Goal: Task Accomplishment & Management: Complete application form

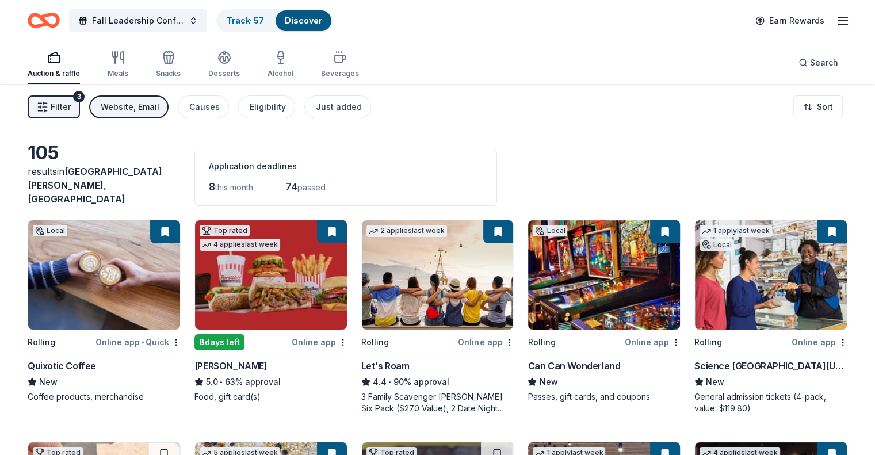
click at [80, 105] on button "Filter 3" at bounding box center [54, 106] width 52 height 23
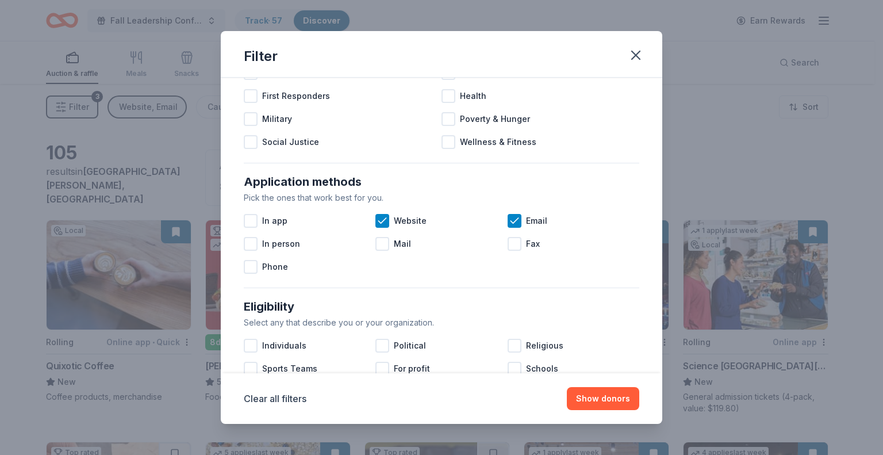
scroll to position [110, 0]
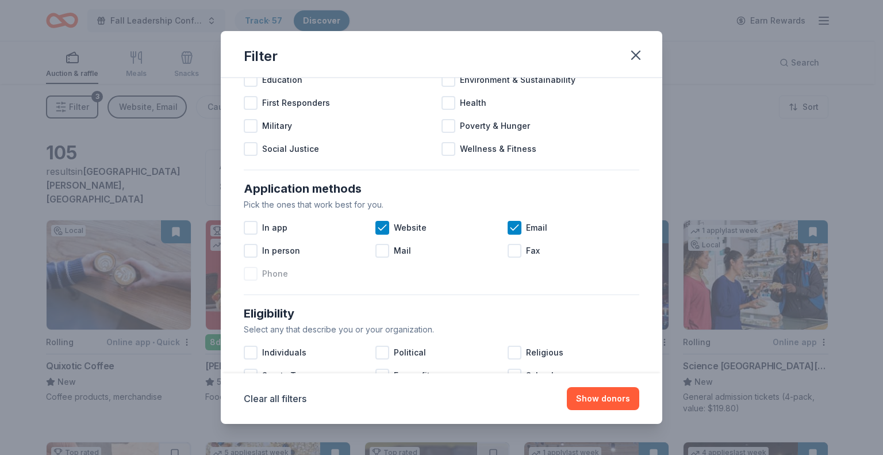
click at [248, 274] on div at bounding box center [251, 274] width 14 height 14
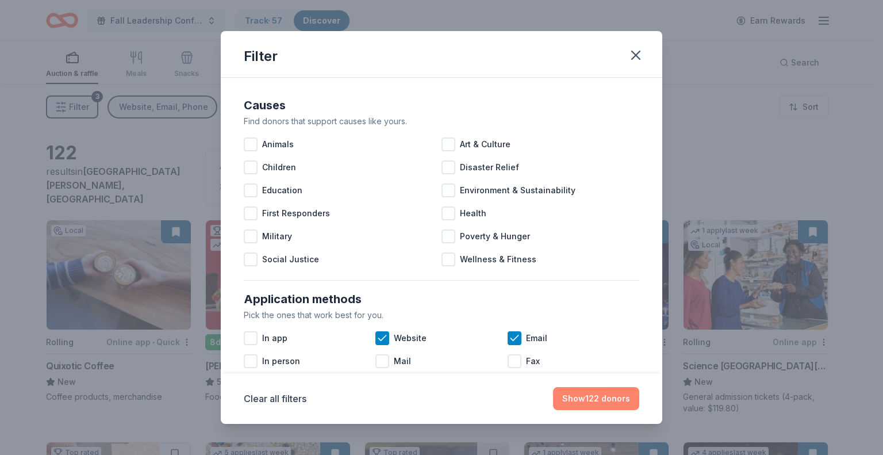
click at [589, 400] on button "Show 122 donors" at bounding box center [596, 398] width 86 height 23
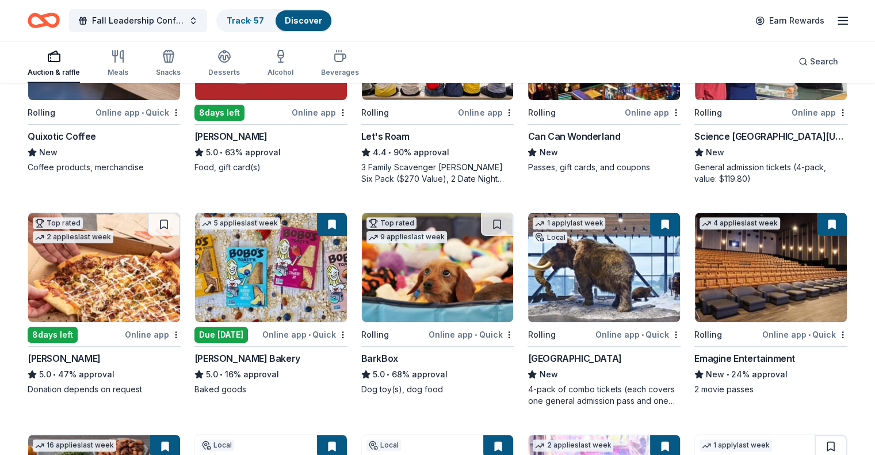
scroll to position [248, 0]
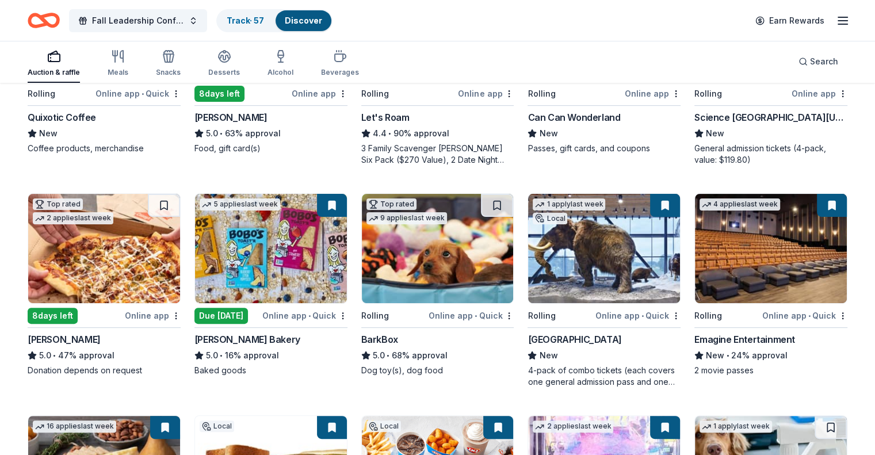
click at [97, 255] on img at bounding box center [104, 248] width 152 height 109
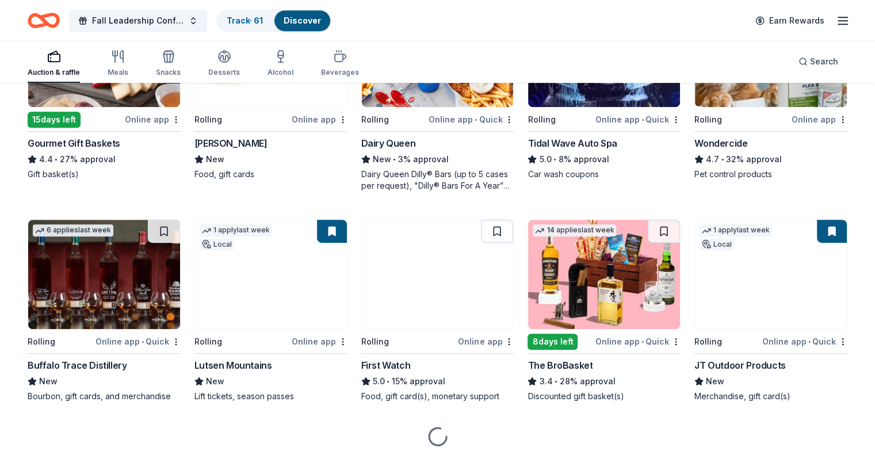
scroll to position [672, 0]
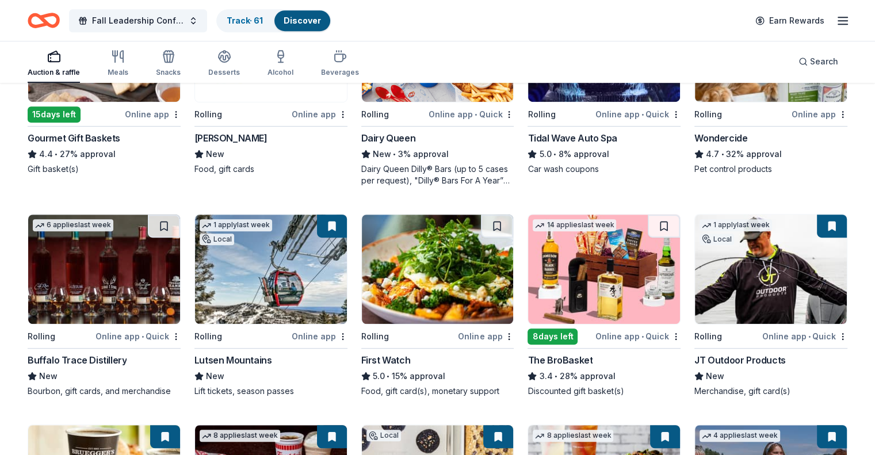
click at [426, 282] on img at bounding box center [438, 268] width 152 height 109
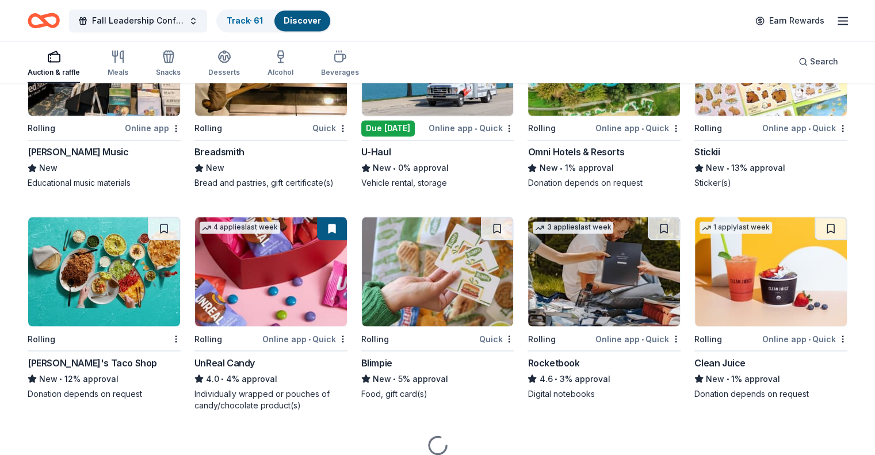
scroll to position [1955, 0]
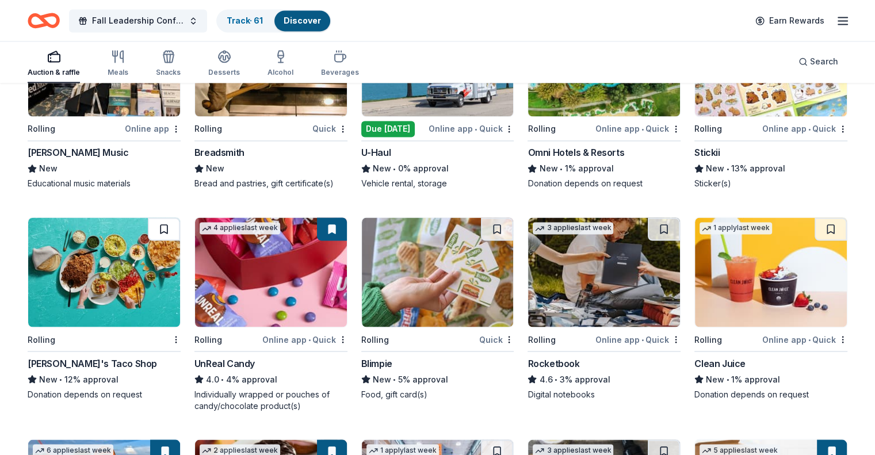
click at [180, 217] on button at bounding box center [164, 228] width 32 height 23
click at [128, 261] on img at bounding box center [104, 271] width 152 height 109
click at [180, 221] on button at bounding box center [165, 228] width 30 height 23
click at [131, 244] on img at bounding box center [104, 271] width 152 height 109
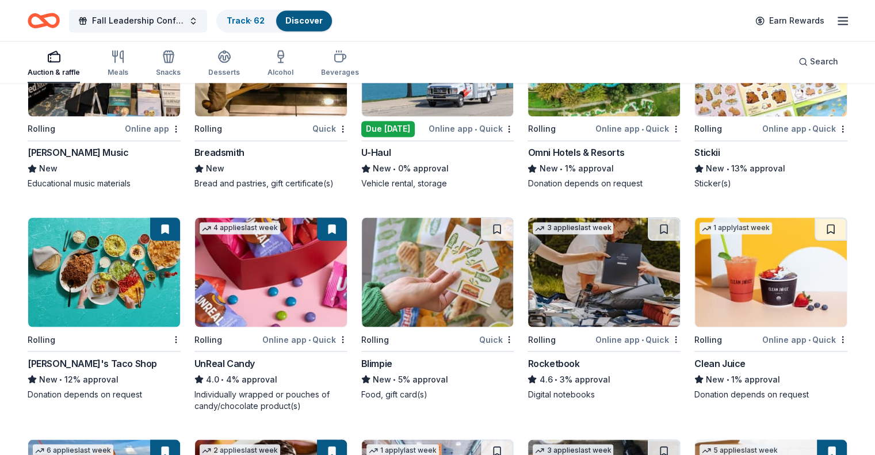
drag, startPoint x: 170, startPoint y: 225, endPoint x: 21, endPoint y: 277, distance: 157.1
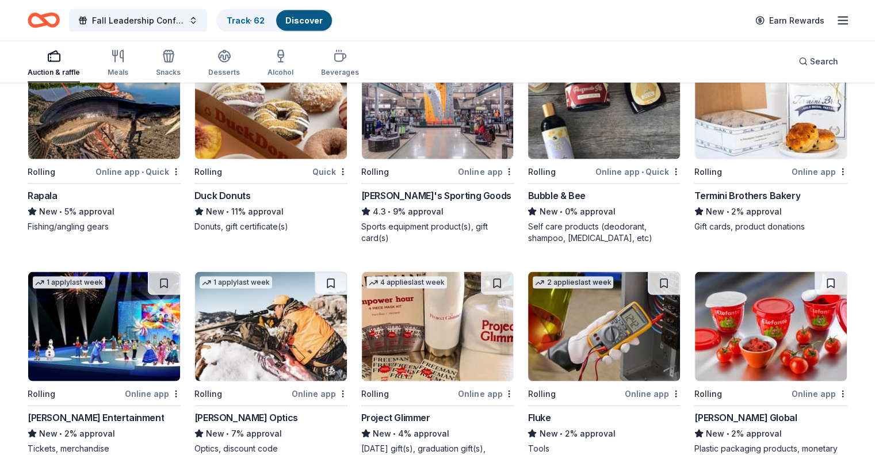
scroll to position [2354, 0]
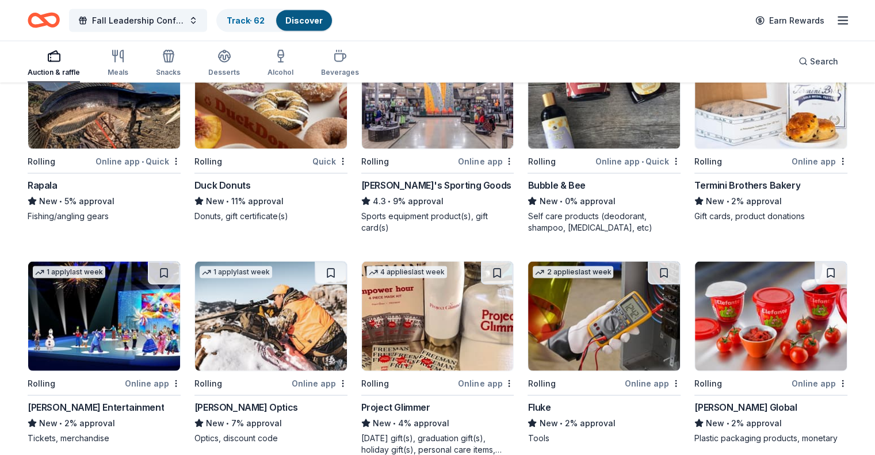
click at [736, 313] on img at bounding box center [771, 316] width 152 height 109
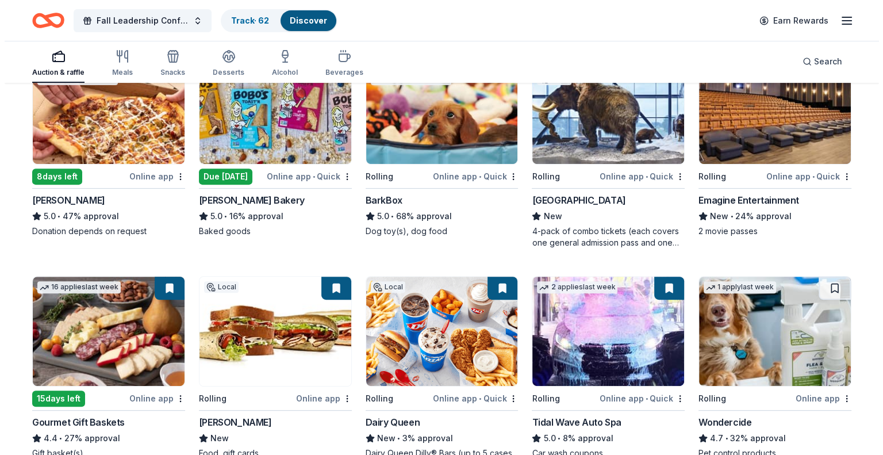
scroll to position [0, 0]
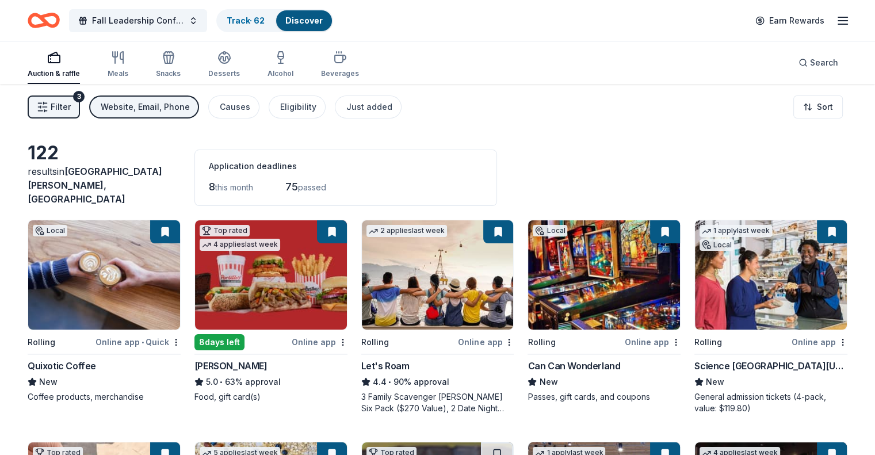
click at [71, 100] on span "Filter" at bounding box center [61, 107] width 20 height 14
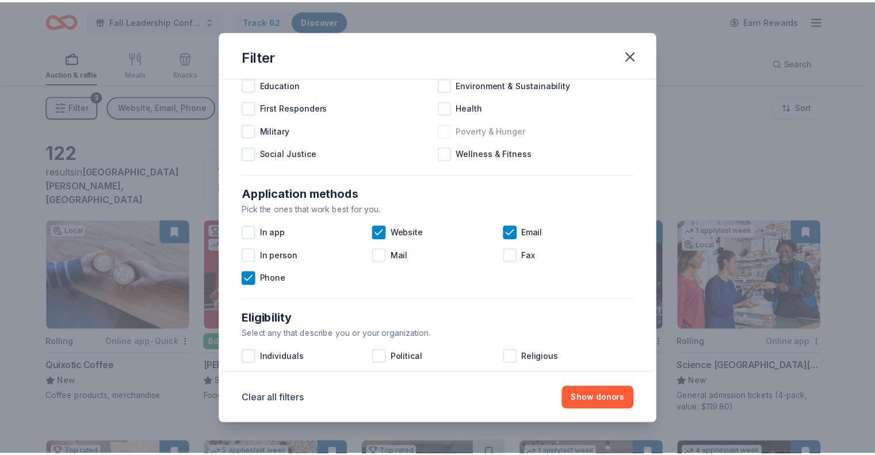
scroll to position [108, 0]
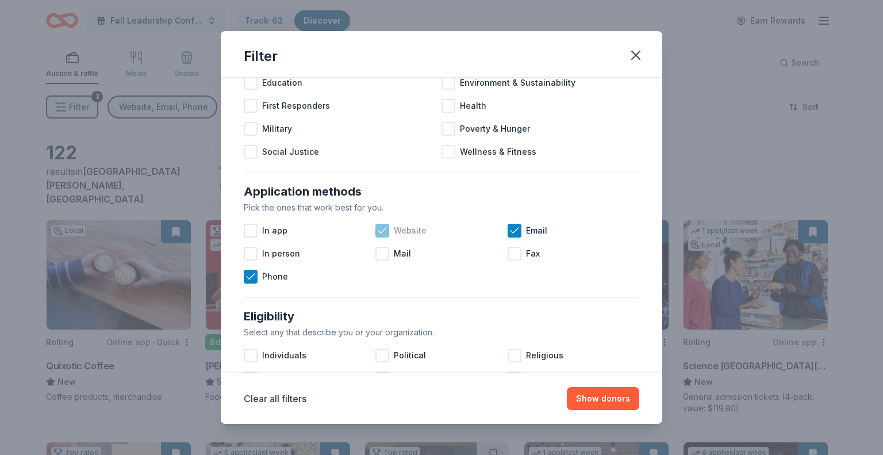
click at [379, 224] on div at bounding box center [383, 231] width 14 height 14
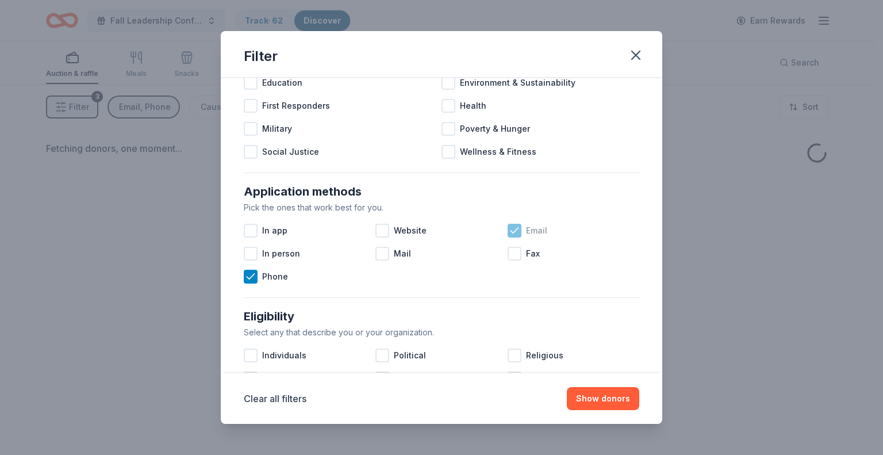
click at [511, 229] on icon at bounding box center [514, 230] width 7 height 5
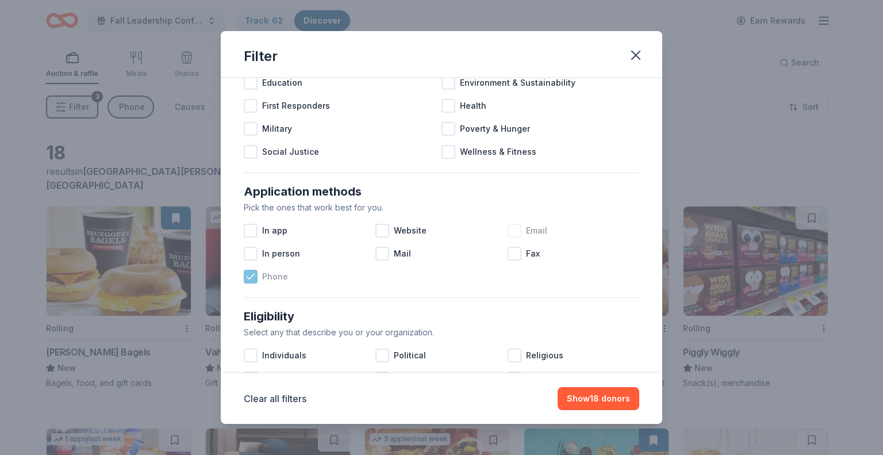
click at [252, 276] on icon at bounding box center [250, 276] width 7 height 5
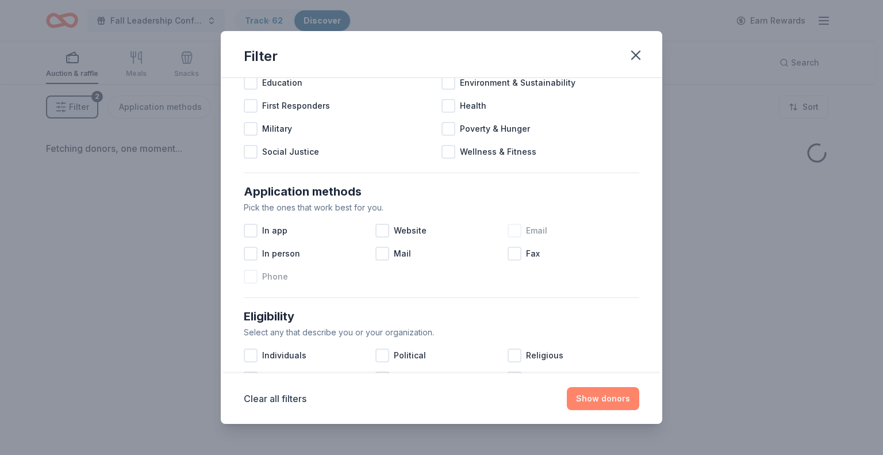
click at [603, 397] on button "Show donors" at bounding box center [603, 398] width 72 height 23
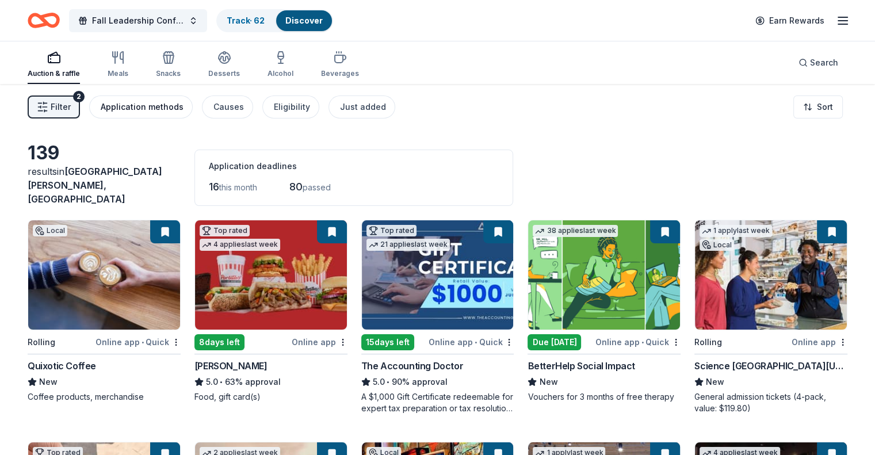
click at [151, 108] on div "Application methods" at bounding box center [142, 107] width 83 height 14
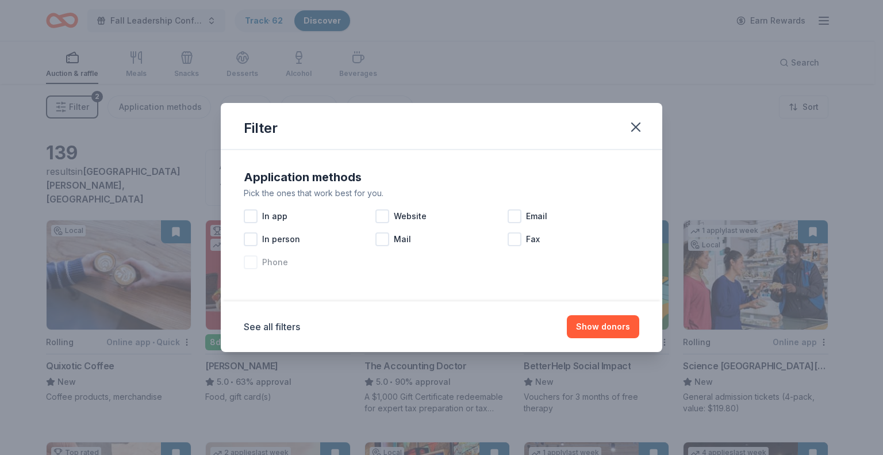
click at [258, 264] on div "Phone" at bounding box center [310, 262] width 132 height 23
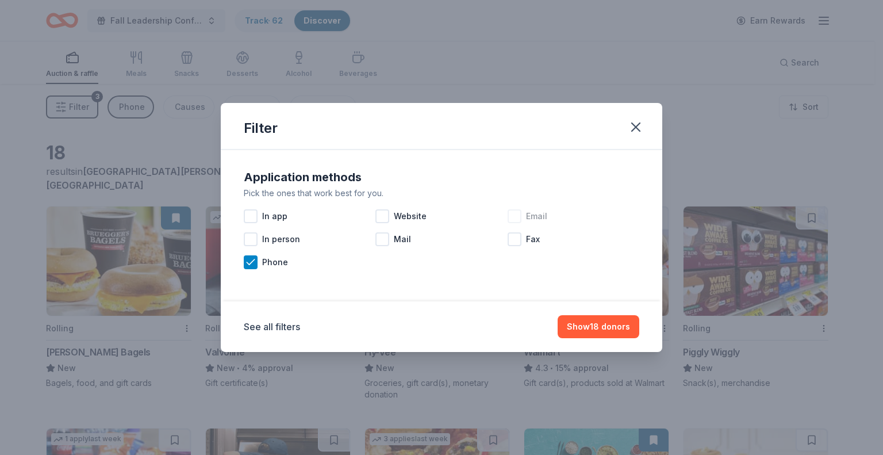
click at [515, 218] on div at bounding box center [515, 216] width 14 height 14
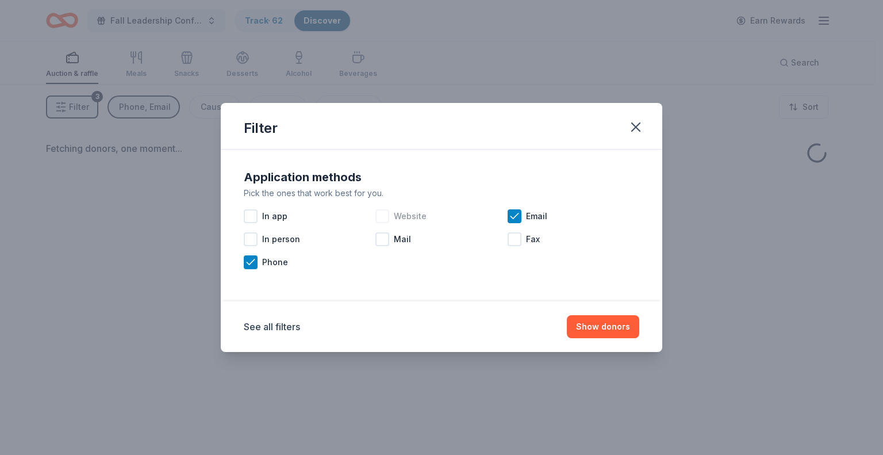
click at [388, 216] on div at bounding box center [383, 216] width 14 height 14
click at [260, 217] on div "In app" at bounding box center [310, 216] width 132 height 23
click at [612, 322] on button "Show donors" at bounding box center [603, 326] width 72 height 23
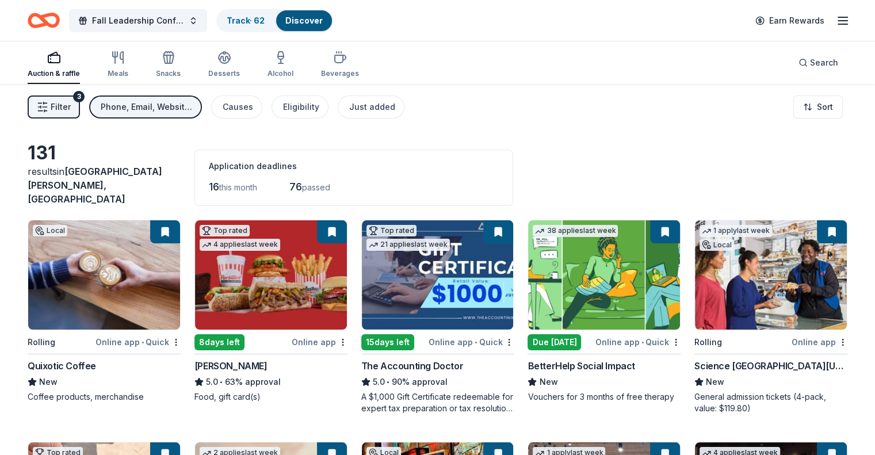
click at [163, 108] on div "Phone, Email, Website, In app" at bounding box center [147, 107] width 92 height 14
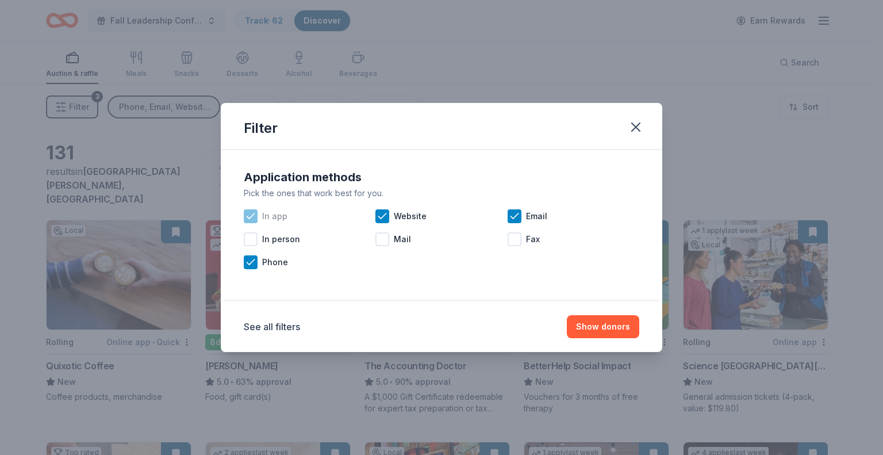
click at [253, 216] on icon at bounding box center [251, 216] width 12 height 12
click at [254, 214] on div at bounding box center [251, 216] width 14 height 14
click at [380, 213] on icon at bounding box center [383, 216] width 12 height 12
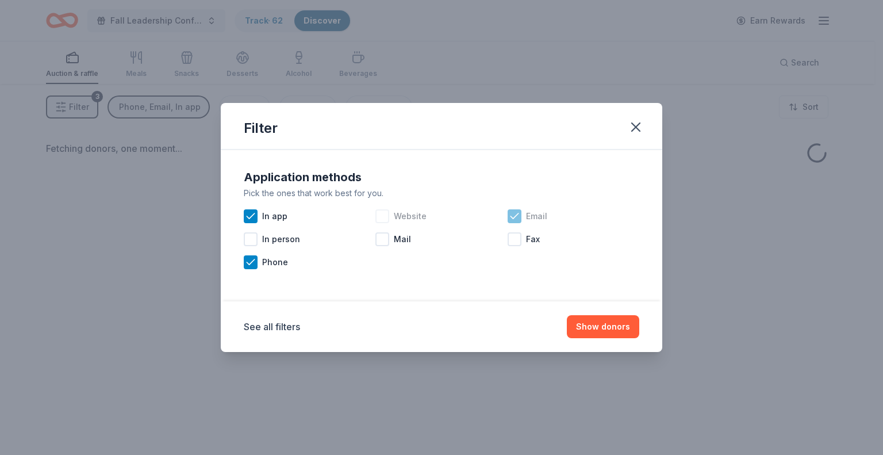
click at [519, 216] on icon at bounding box center [515, 216] width 12 height 12
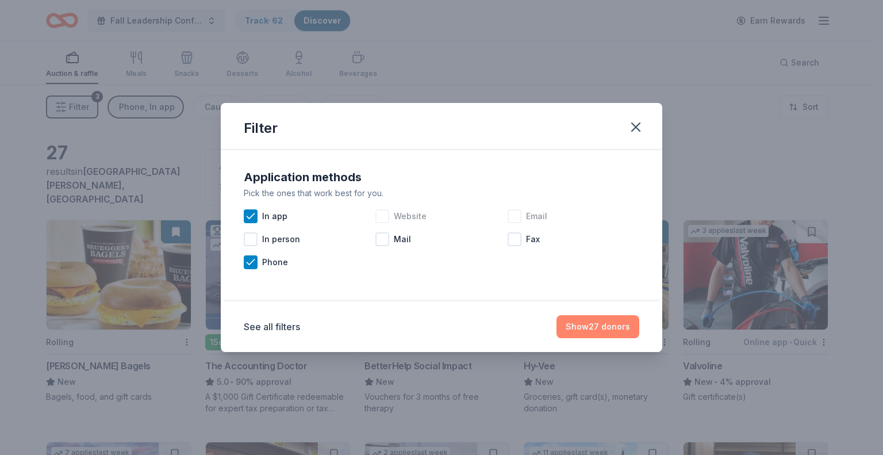
click at [591, 323] on button "Show 27 donors" at bounding box center [598, 326] width 83 height 23
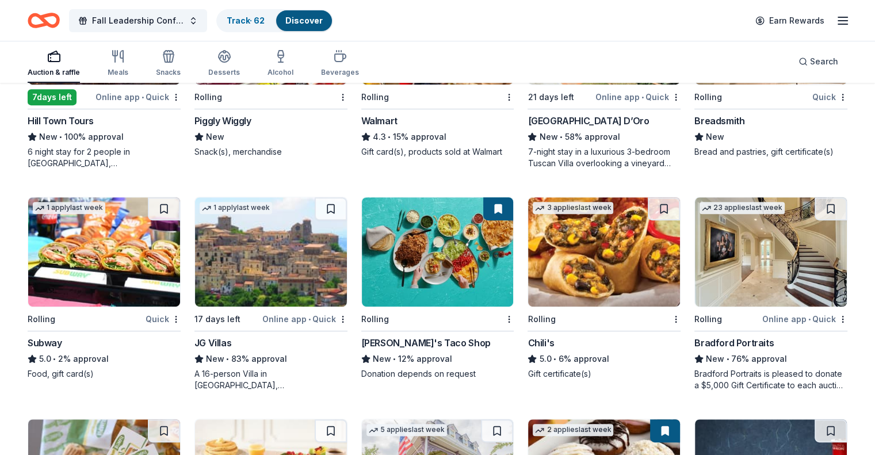
scroll to position [468, 0]
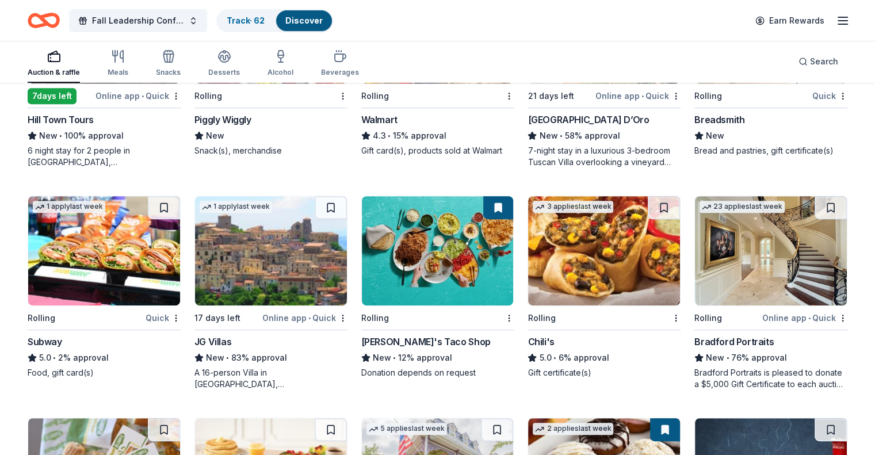
click at [134, 261] on img at bounding box center [104, 250] width 152 height 109
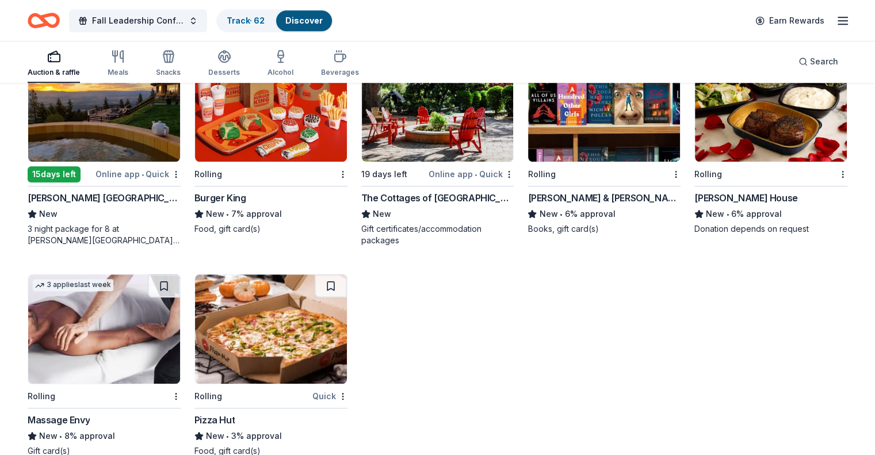
scroll to position [1047, 0]
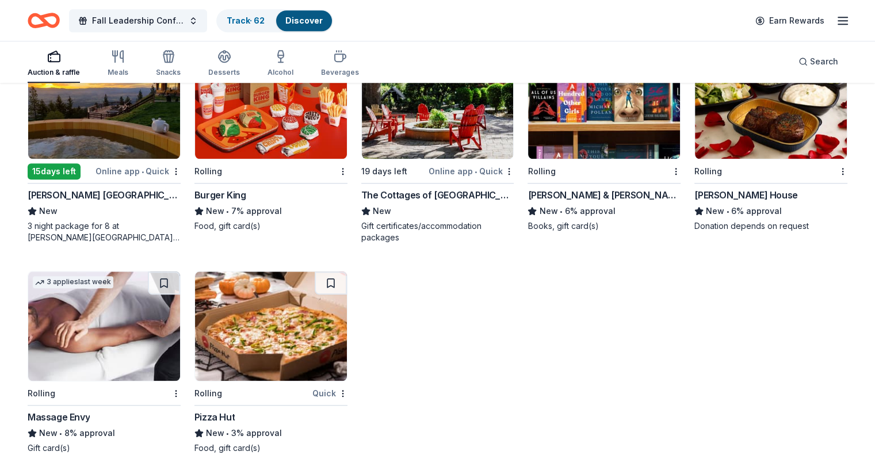
click at [301, 315] on img at bounding box center [271, 325] width 152 height 109
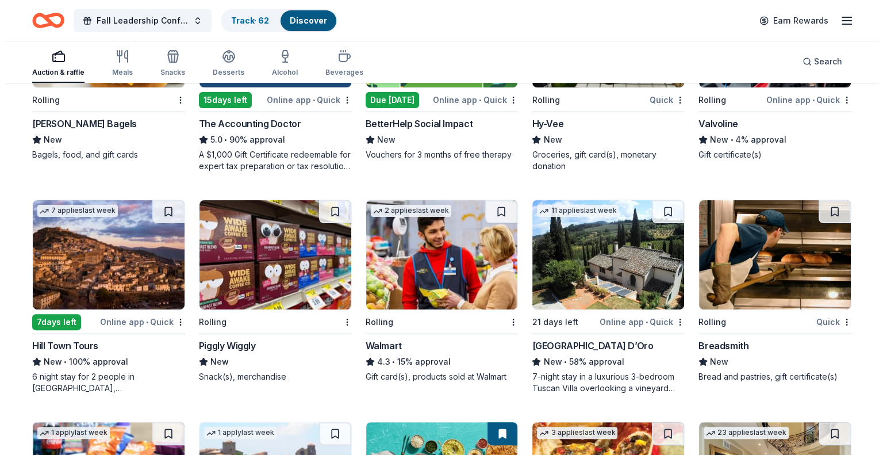
scroll to position [0, 0]
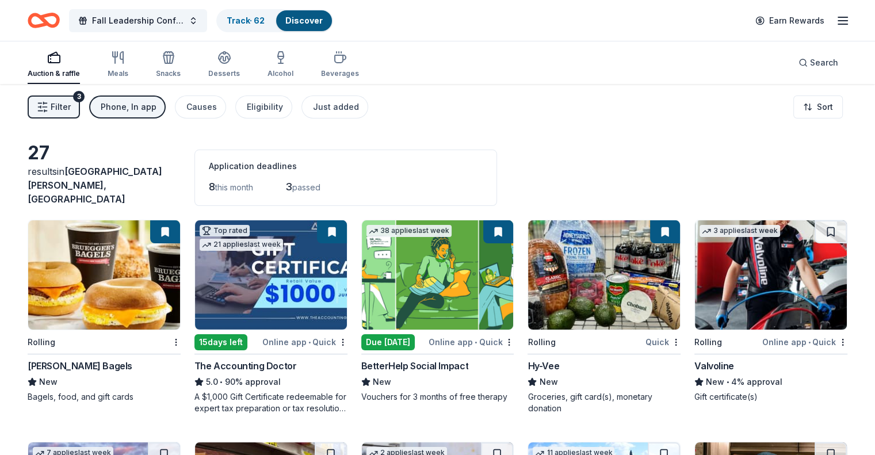
click at [71, 101] on span "Filter" at bounding box center [61, 107] width 20 height 14
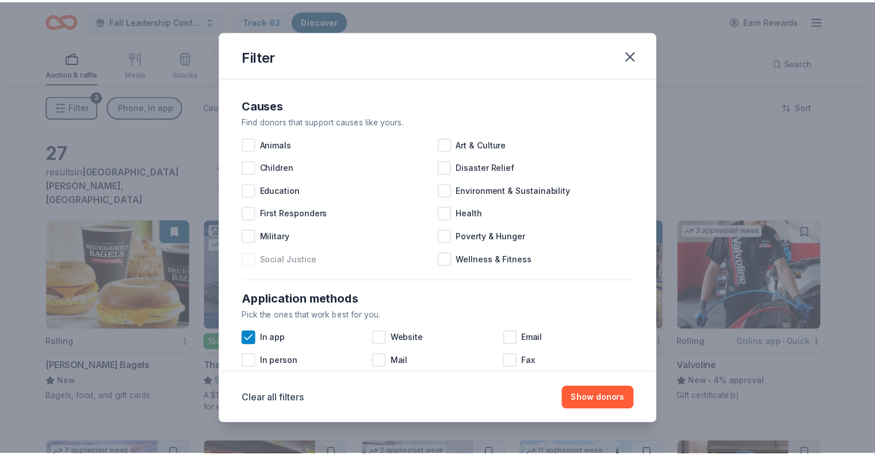
scroll to position [48, 0]
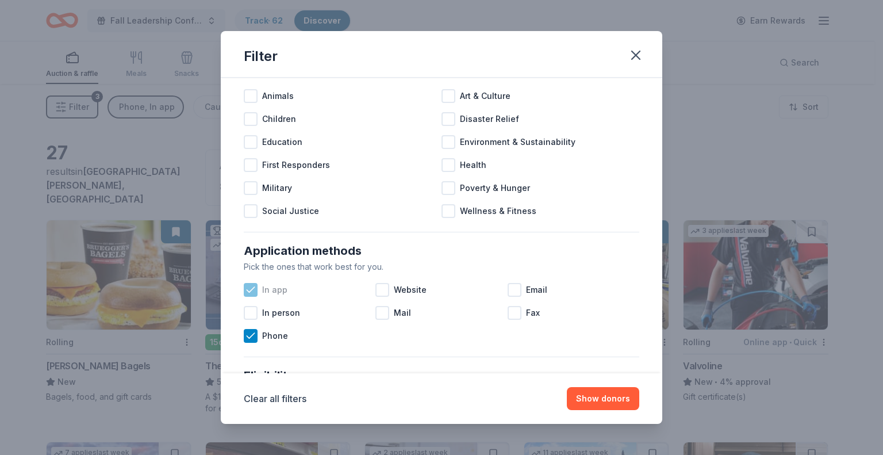
click at [248, 289] on icon at bounding box center [251, 290] width 12 height 12
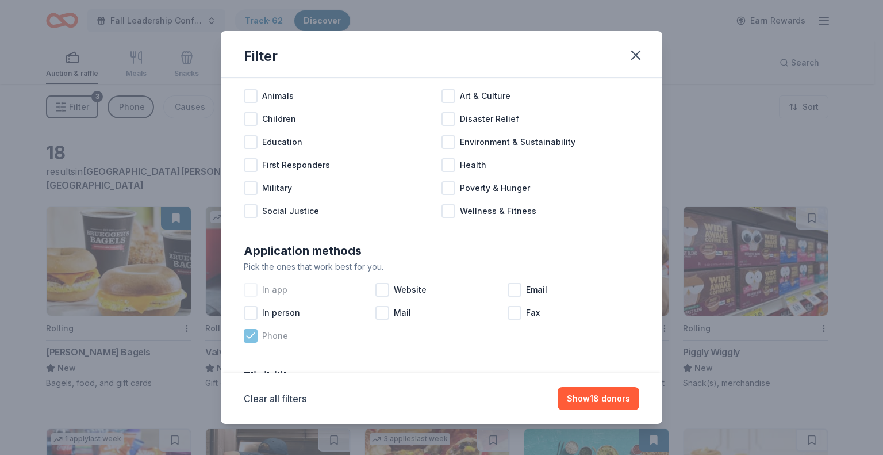
click at [254, 340] on icon at bounding box center [251, 336] width 12 height 12
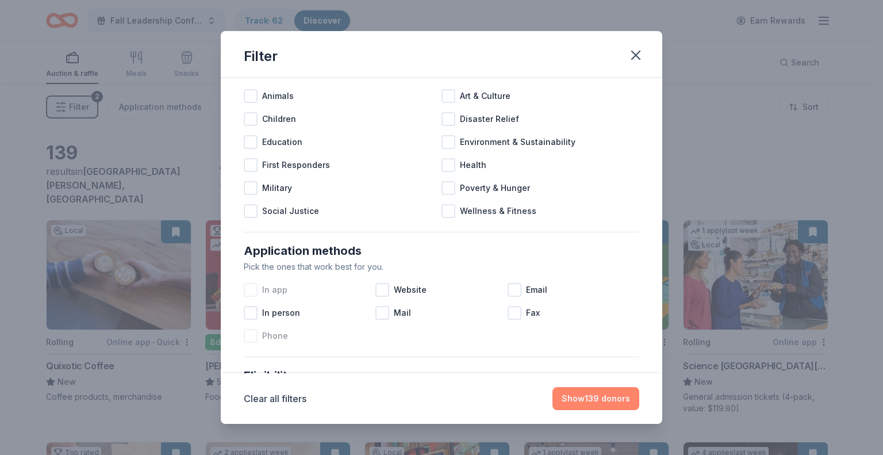
click at [610, 403] on button "Show 139 donors" at bounding box center [596, 398] width 87 height 23
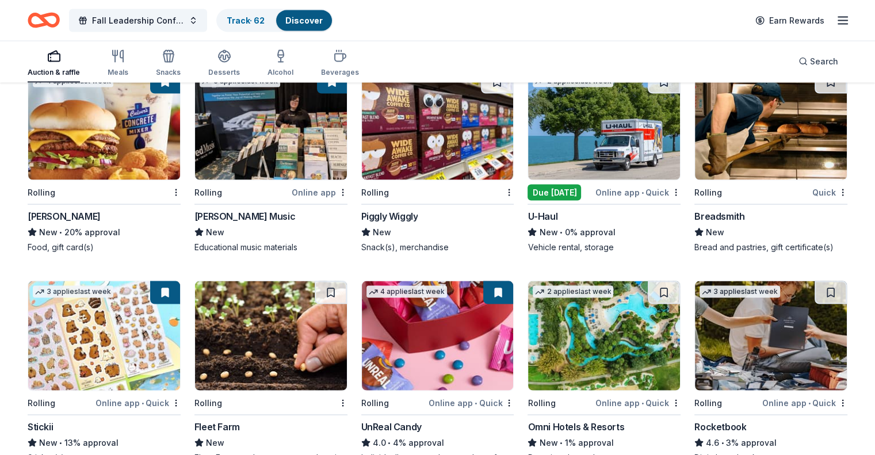
scroll to position [573, 0]
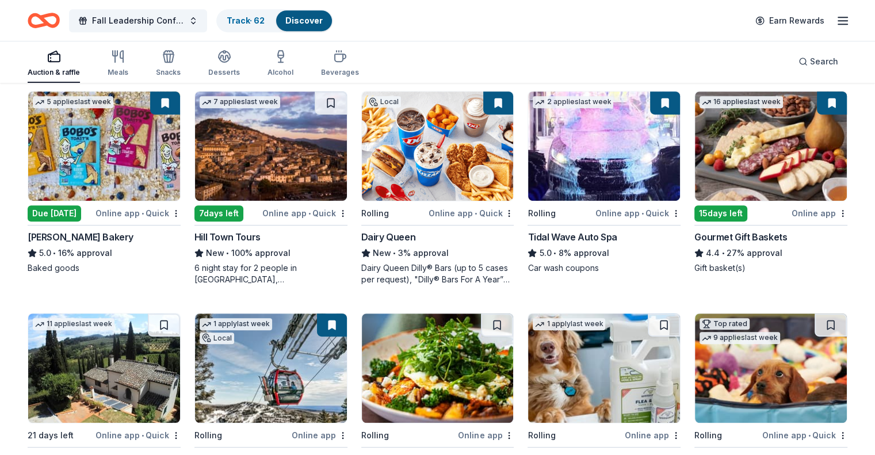
click at [429, 120] on img at bounding box center [438, 145] width 152 height 109
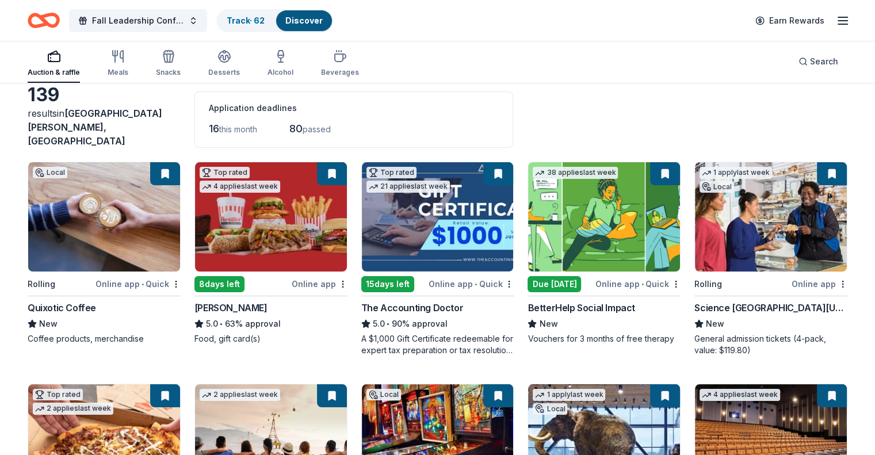
scroll to position [0, 0]
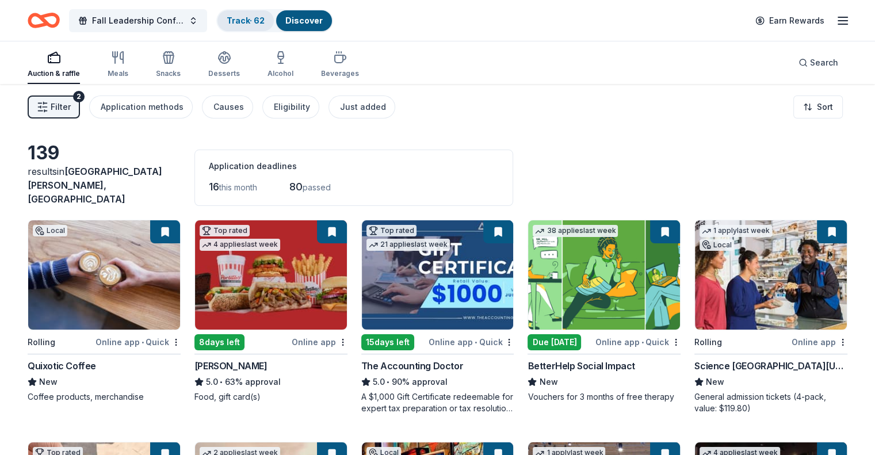
click at [259, 24] on link "Track · 62" at bounding box center [246, 21] width 38 height 10
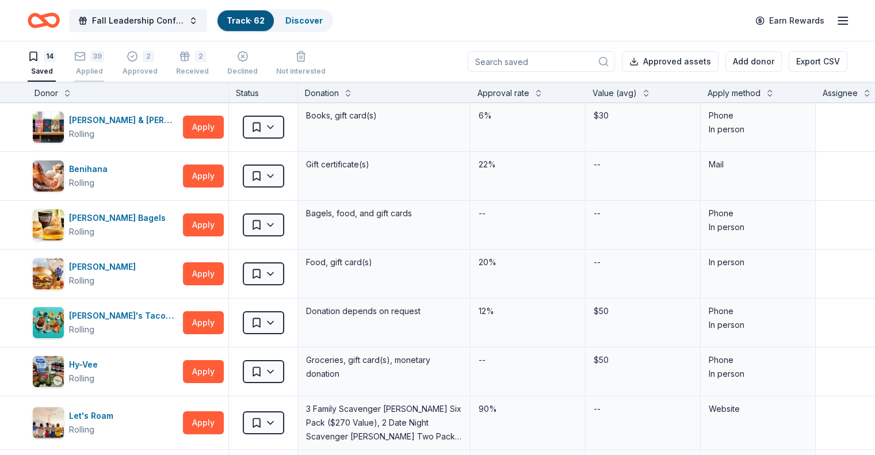
click at [102, 64] on div "39 Applied" at bounding box center [89, 63] width 30 height 25
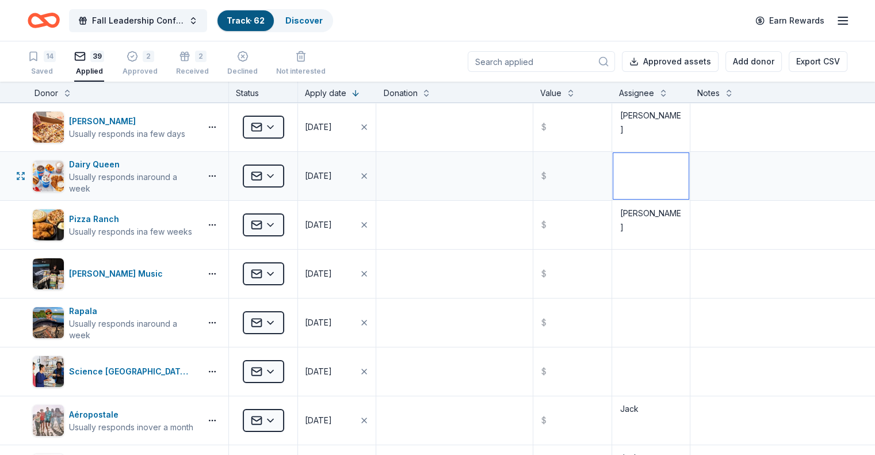
click at [649, 182] on textarea at bounding box center [650, 176] width 75 height 46
type textarea "Claire"
click at [12, 298] on div "Rapala Usually responds in around a week Applied 10/08/2025 $" at bounding box center [437, 322] width 875 height 48
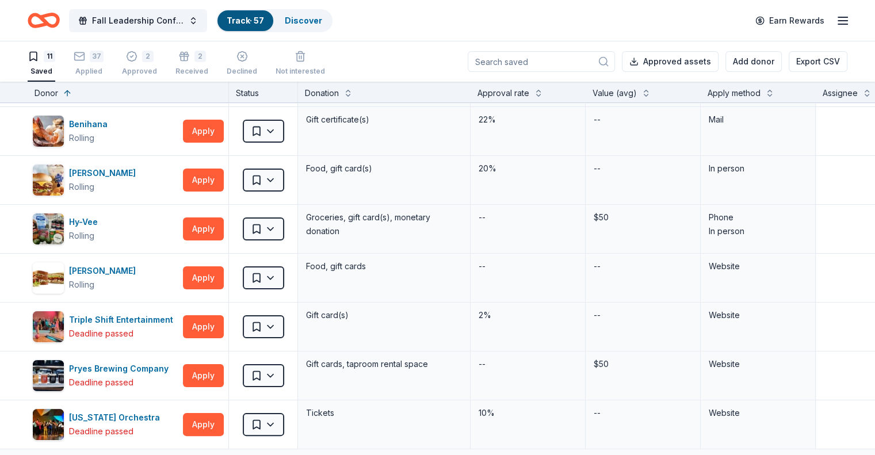
scroll to position [133, 0]
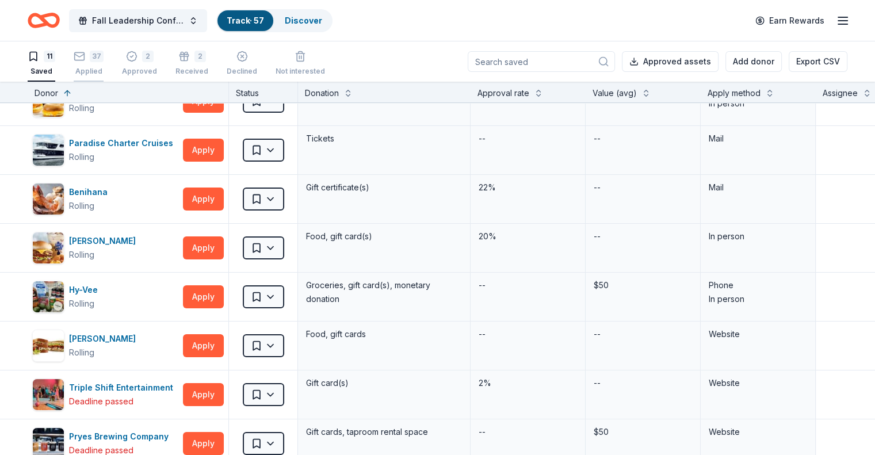
click at [104, 64] on div "37 Applied" at bounding box center [89, 63] width 30 height 25
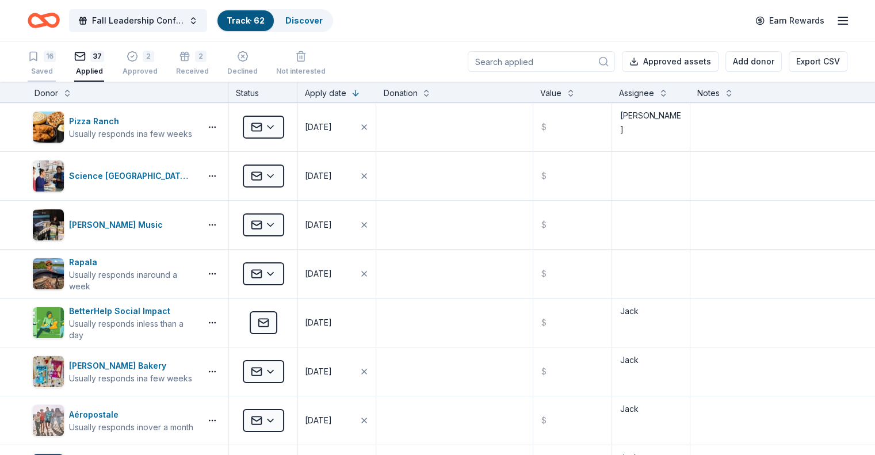
click at [56, 71] on div "Saved" at bounding box center [42, 71] width 28 height 9
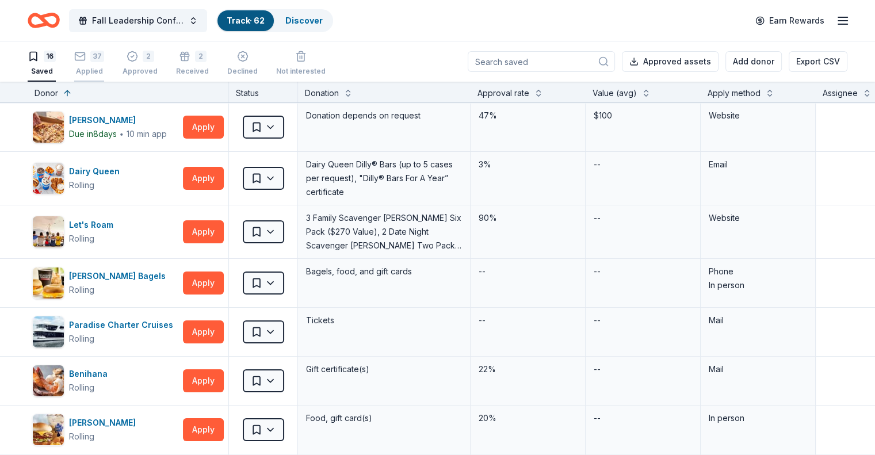
click at [104, 52] on div "37" at bounding box center [89, 57] width 30 height 12
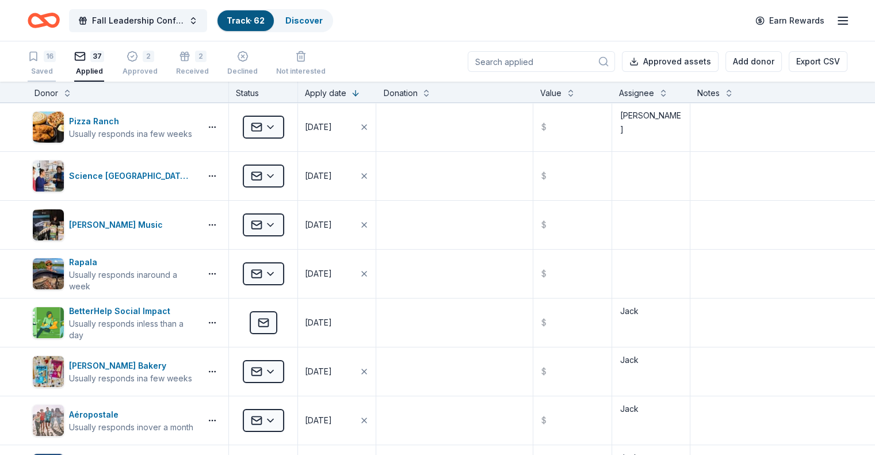
click at [56, 61] on div "16" at bounding box center [50, 57] width 12 height 12
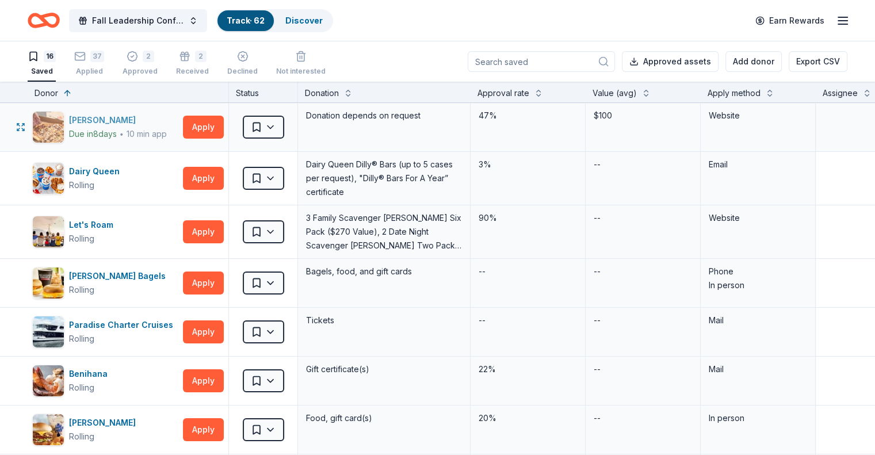
click at [101, 121] on div "Casey's" at bounding box center [118, 120] width 98 height 14
click at [158, 66] on div "2 Approved" at bounding box center [139, 63] width 35 height 25
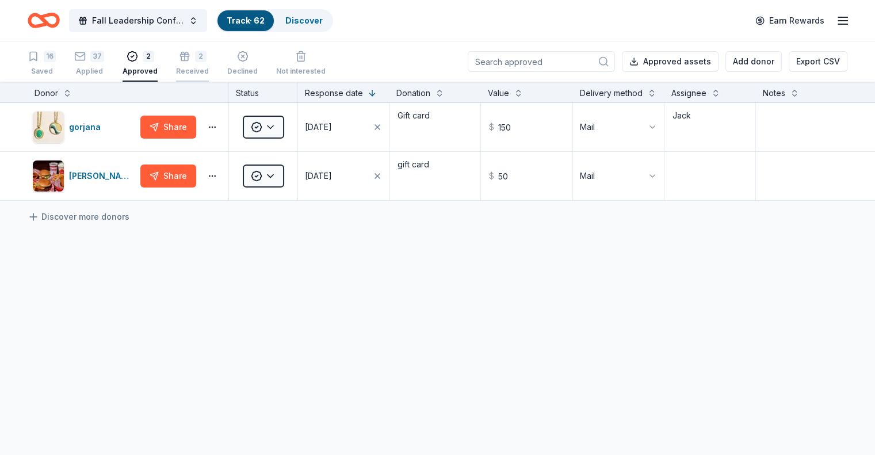
click at [209, 68] on div "Received" at bounding box center [192, 71] width 33 height 9
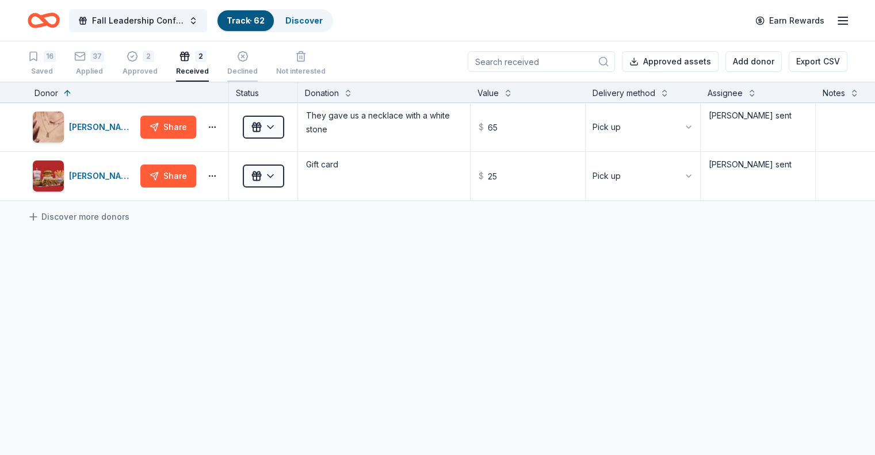
click at [258, 70] on div "Declined" at bounding box center [242, 71] width 30 height 9
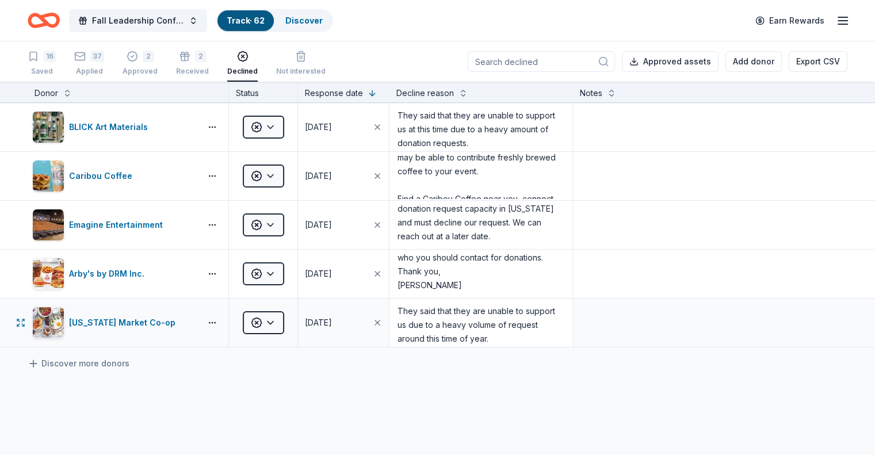
scroll to position [5, 0]
click at [104, 71] on div "Applied" at bounding box center [89, 71] width 30 height 9
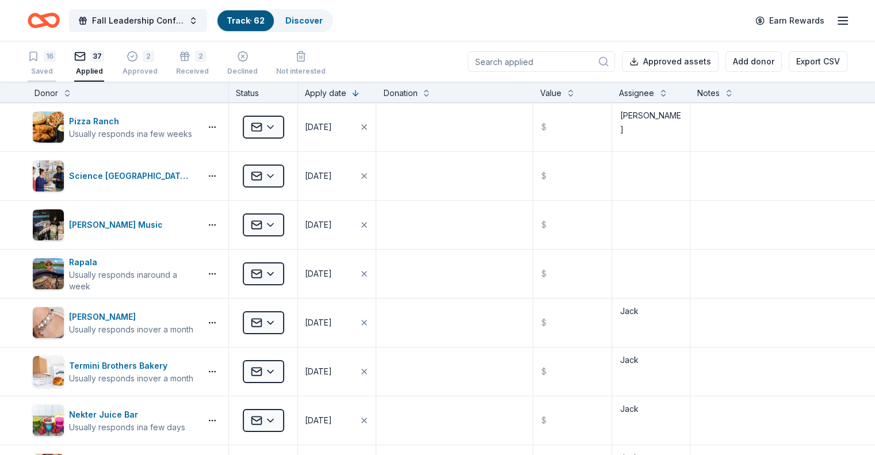
click at [56, 57] on div "16" at bounding box center [50, 57] width 12 height 12
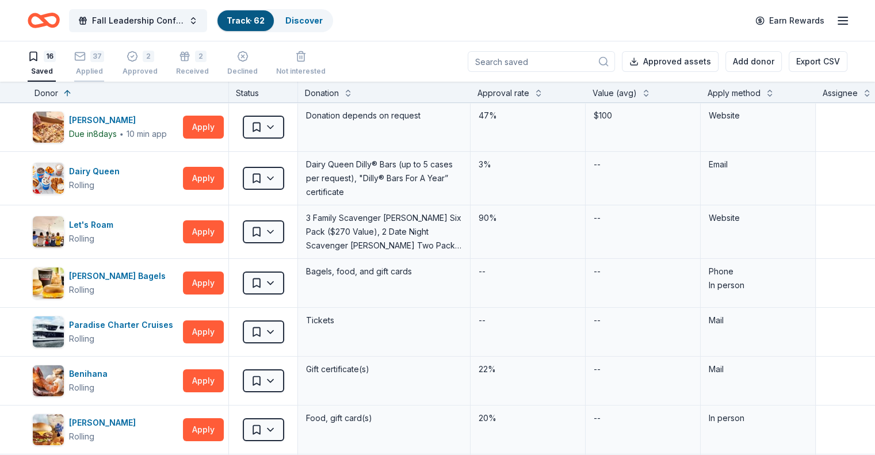
click at [104, 59] on div "37" at bounding box center [97, 57] width 14 height 12
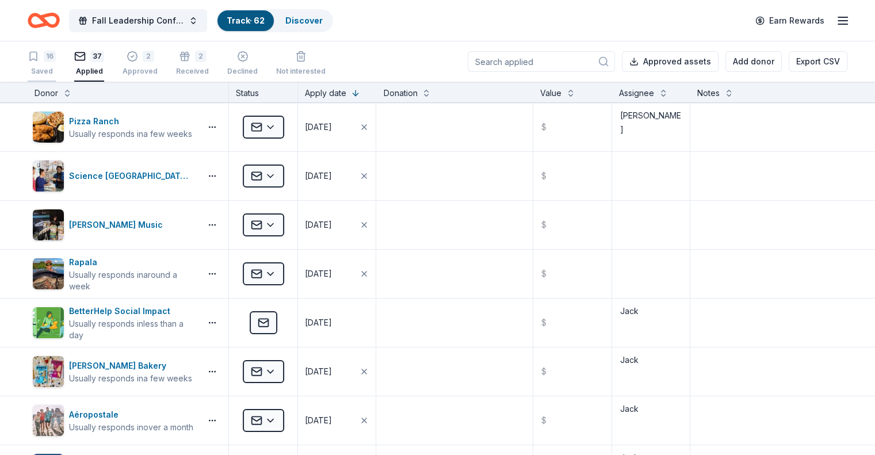
click at [56, 67] on div "Saved" at bounding box center [42, 71] width 28 height 9
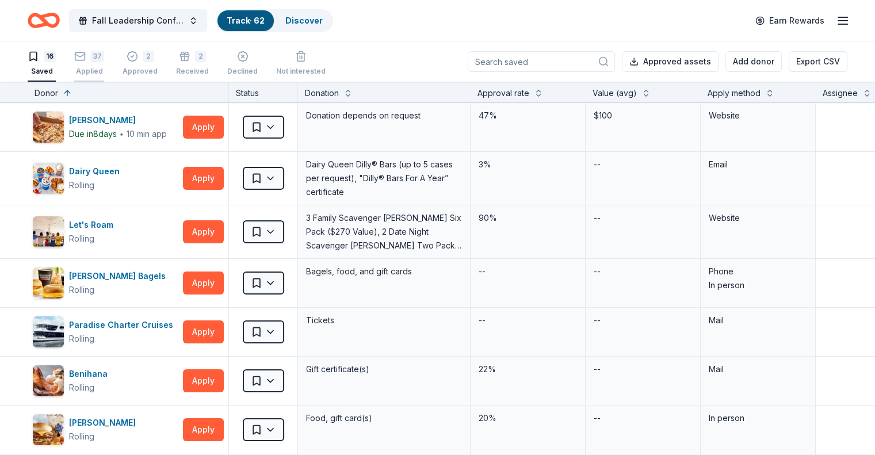
click at [104, 71] on div "Applied" at bounding box center [89, 71] width 30 height 9
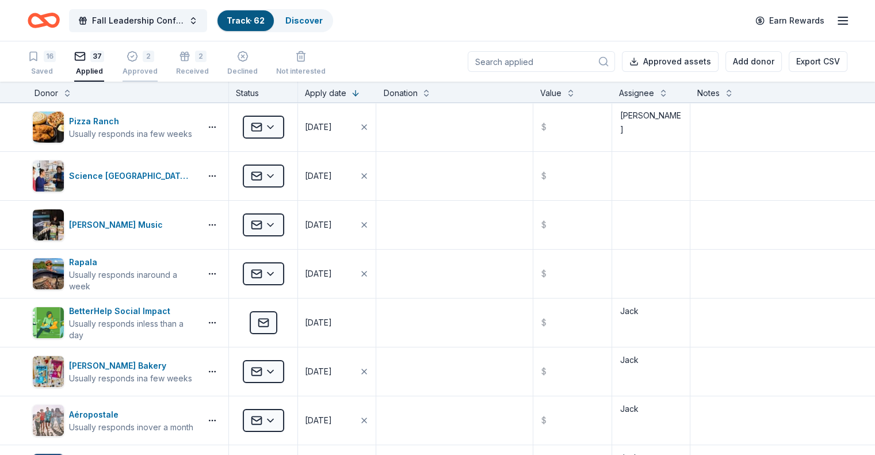
click at [158, 66] on div "2 Approved" at bounding box center [139, 63] width 35 height 25
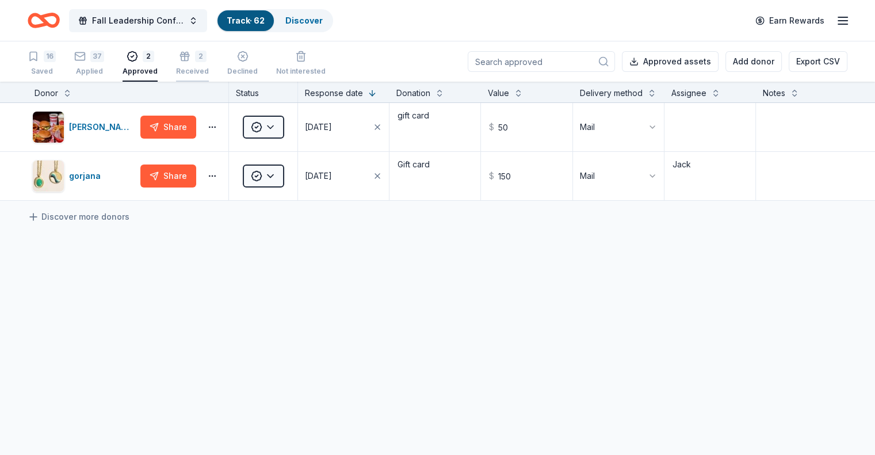
click at [203, 64] on div "2 Received" at bounding box center [192, 63] width 33 height 25
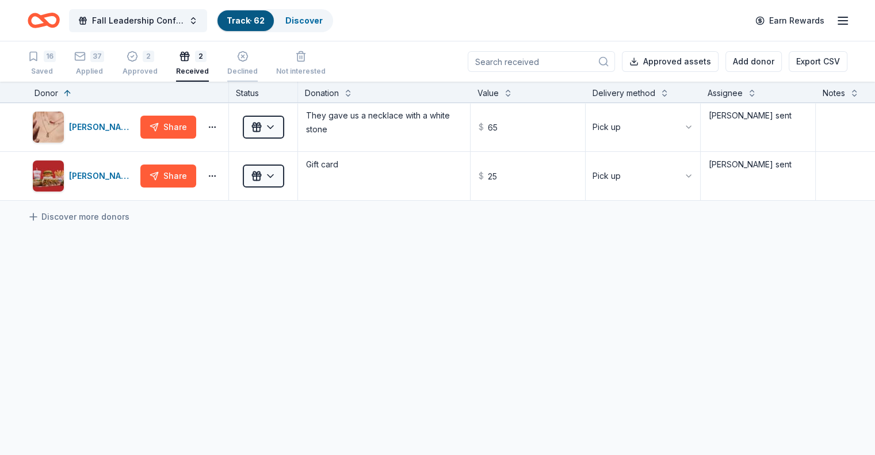
click at [248, 62] on div "Declined" at bounding box center [242, 63] width 30 height 25
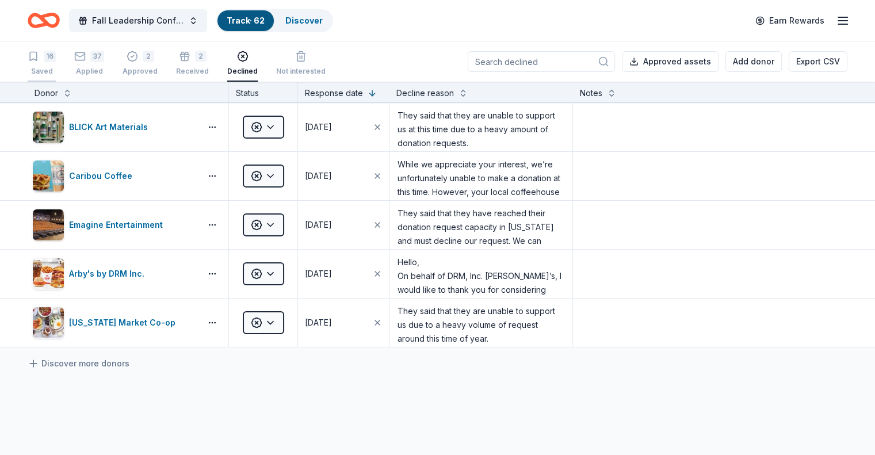
click at [56, 65] on div "16 Saved" at bounding box center [42, 63] width 28 height 25
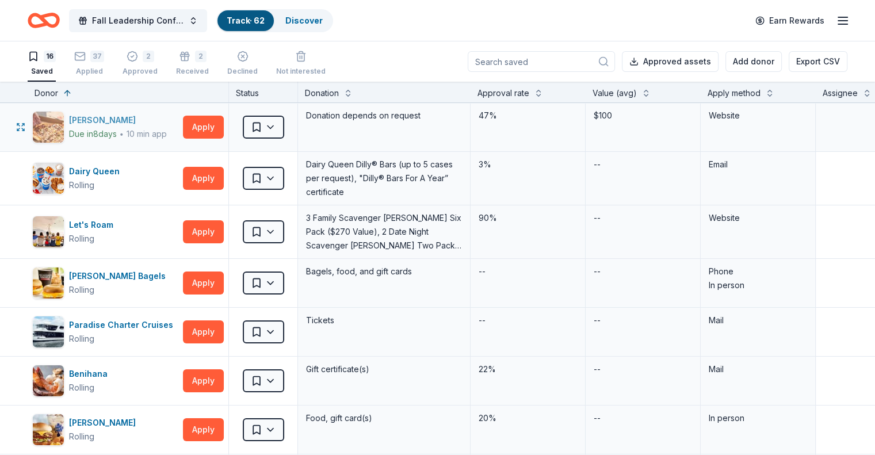
click at [106, 119] on div "Casey's" at bounding box center [118, 120] width 98 height 14
click at [104, 62] on div "37" at bounding box center [97, 57] width 14 height 12
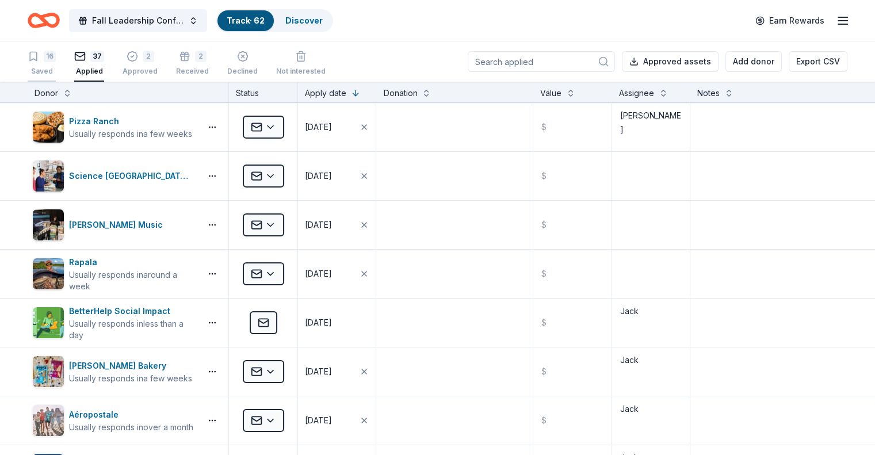
click at [56, 64] on div "16 Saved" at bounding box center [42, 63] width 28 height 25
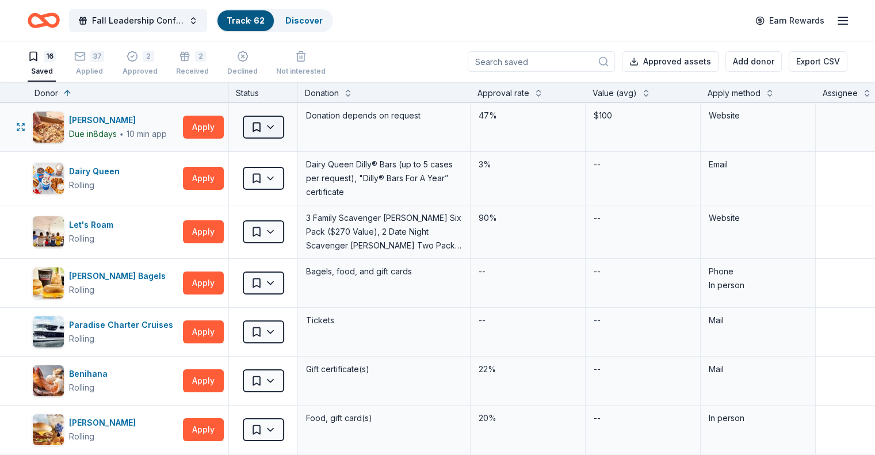
click at [278, 124] on html "Fall Leadership Conference Track · 62 Discover Earn Rewards 16 Saved 37 Applied…" at bounding box center [437, 227] width 875 height 455
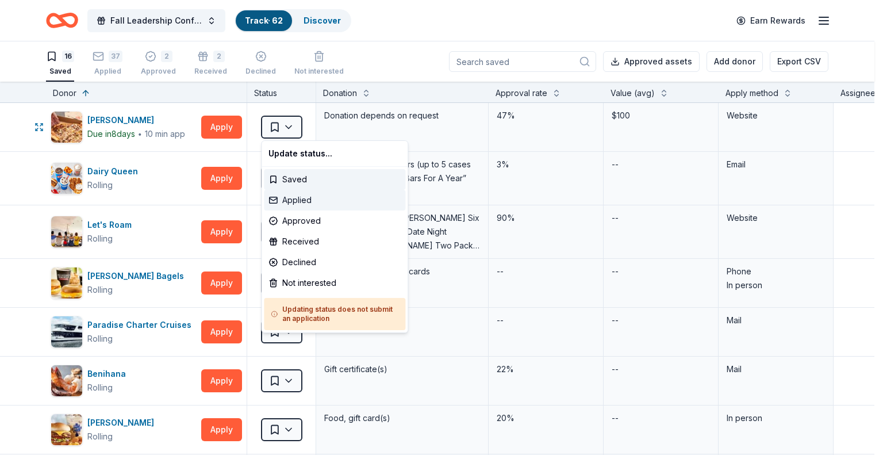
click at [310, 200] on div "Applied" at bounding box center [334, 200] width 141 height 21
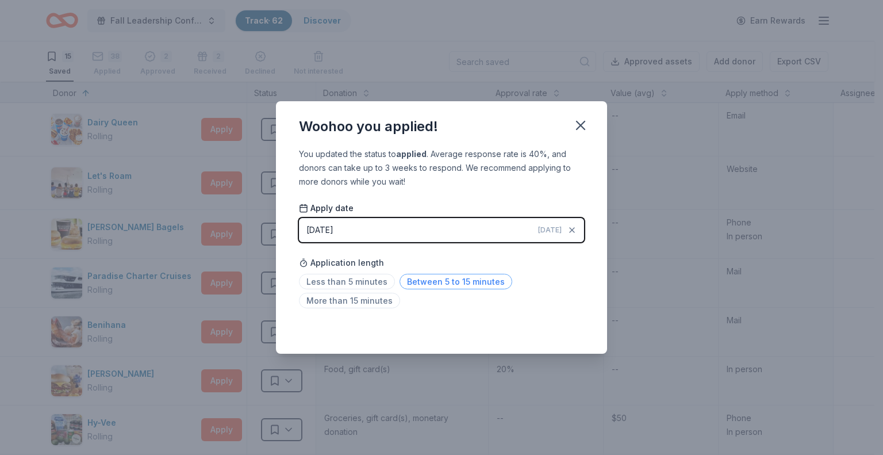
click at [426, 282] on span "Between 5 to 15 minutes" at bounding box center [456, 282] width 113 height 16
click at [576, 126] on icon "button" at bounding box center [581, 125] width 16 height 16
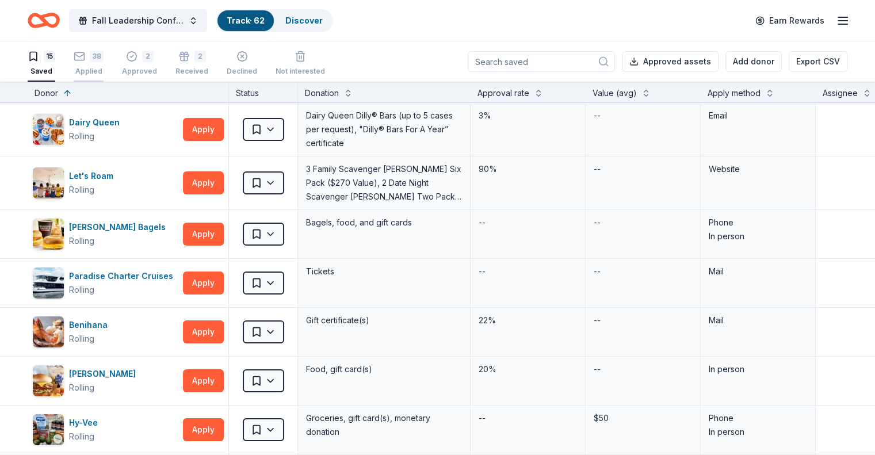
click at [104, 56] on div "38" at bounding box center [97, 50] width 14 height 12
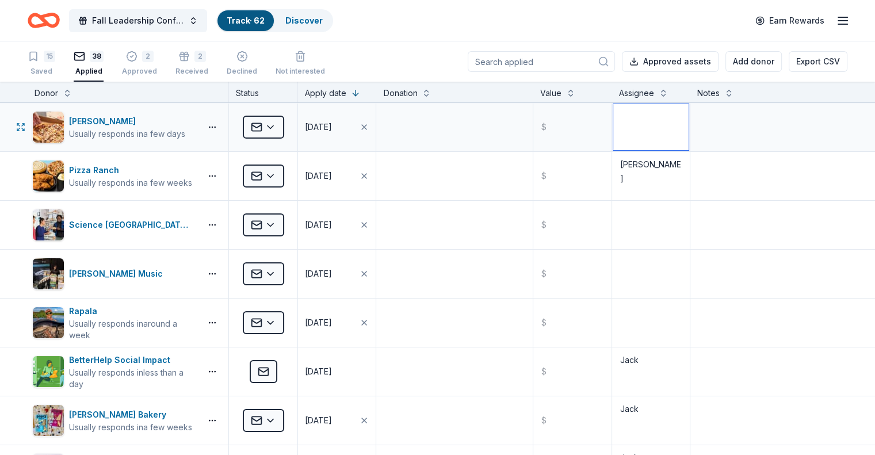
click at [642, 125] on textarea at bounding box center [650, 127] width 75 height 46
type textarea "Claire"
click at [52, 70] on div "Saved" at bounding box center [42, 71] width 28 height 9
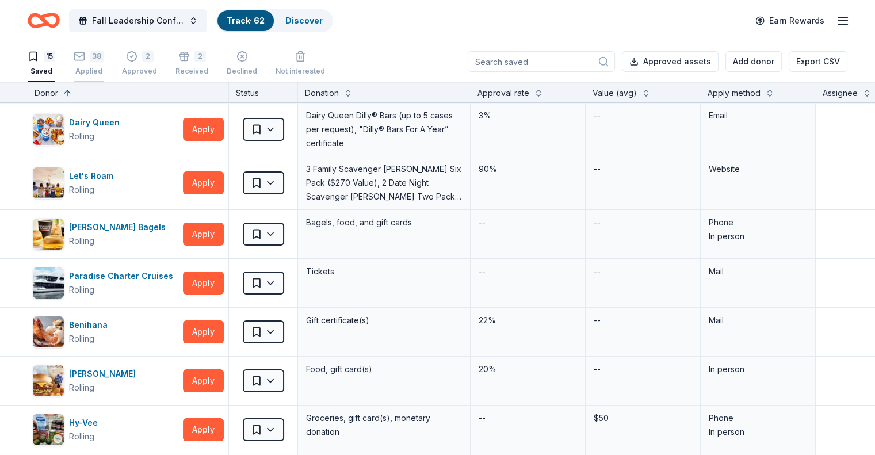
click at [104, 66] on div "38 Applied" at bounding box center [89, 59] width 30 height 25
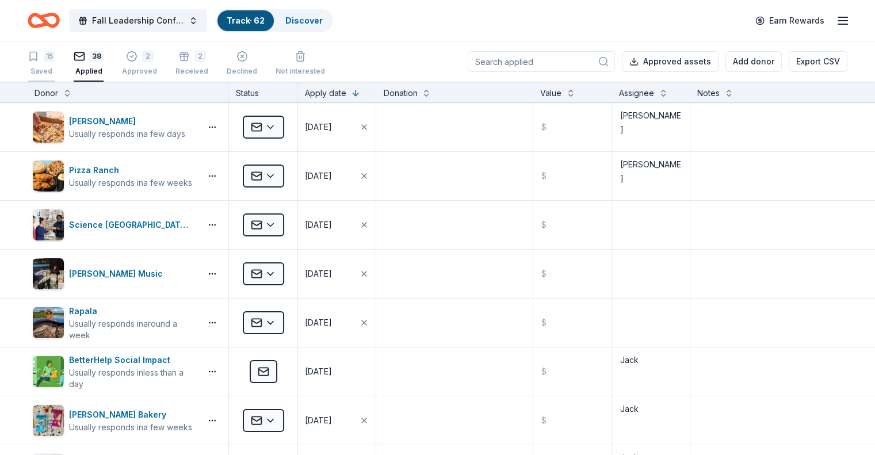
click at [55, 68] on div "Saved" at bounding box center [42, 71] width 28 height 9
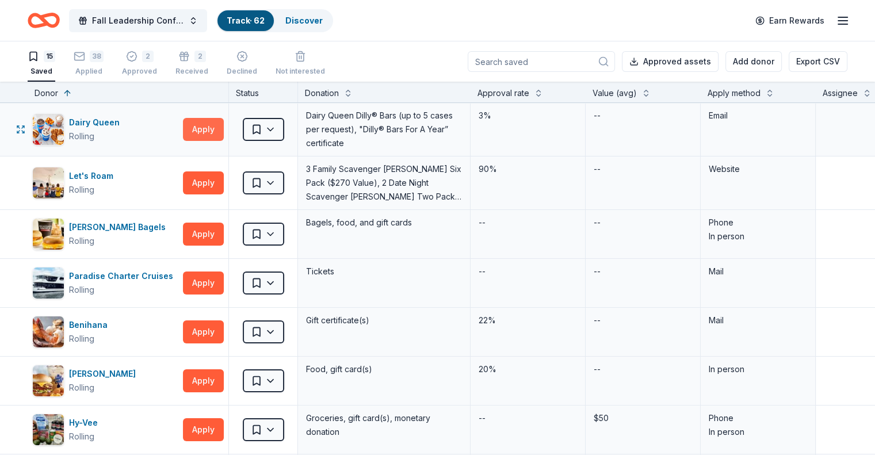
click at [216, 124] on button "Apply" at bounding box center [203, 129] width 41 height 23
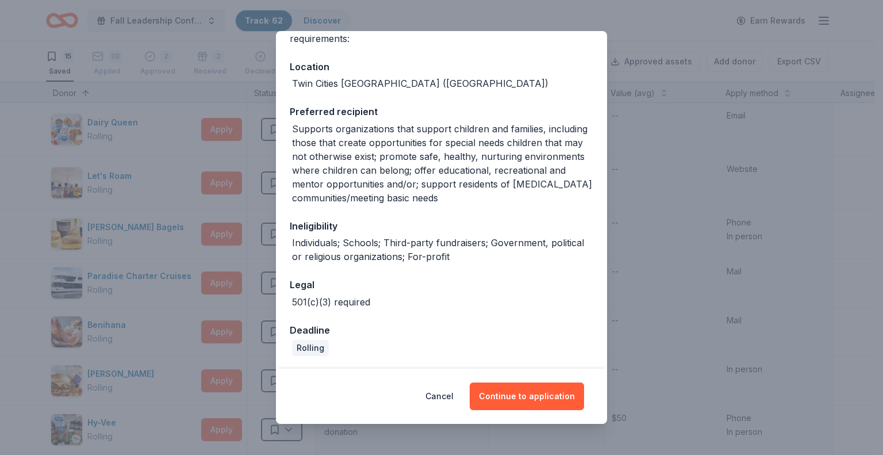
scroll to position [110, 0]
click at [533, 386] on button "Continue to application" at bounding box center [527, 396] width 114 height 28
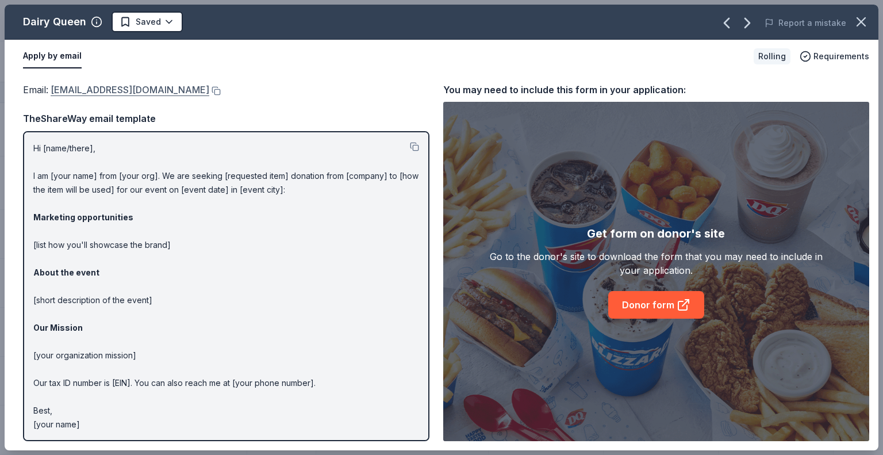
click at [60, 87] on link "DQCARES@IDQ.COM" at bounding box center [130, 89] width 159 height 15
click at [209, 94] on button at bounding box center [215, 90] width 12 height 9
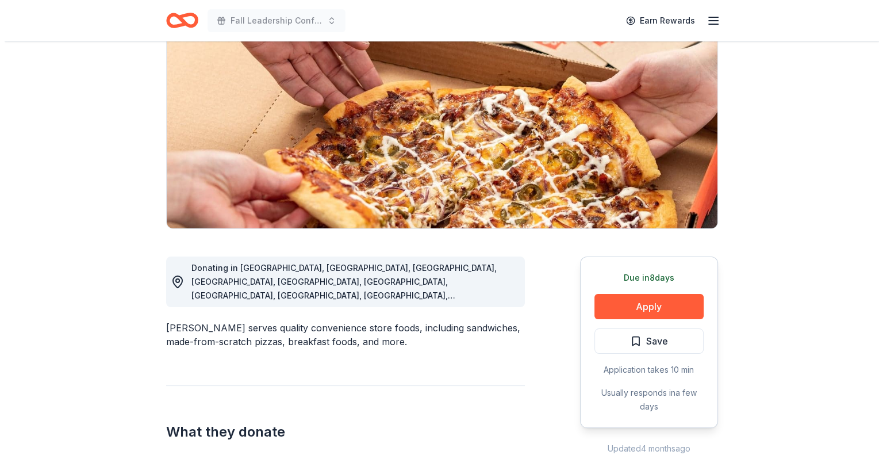
scroll to position [120, 0]
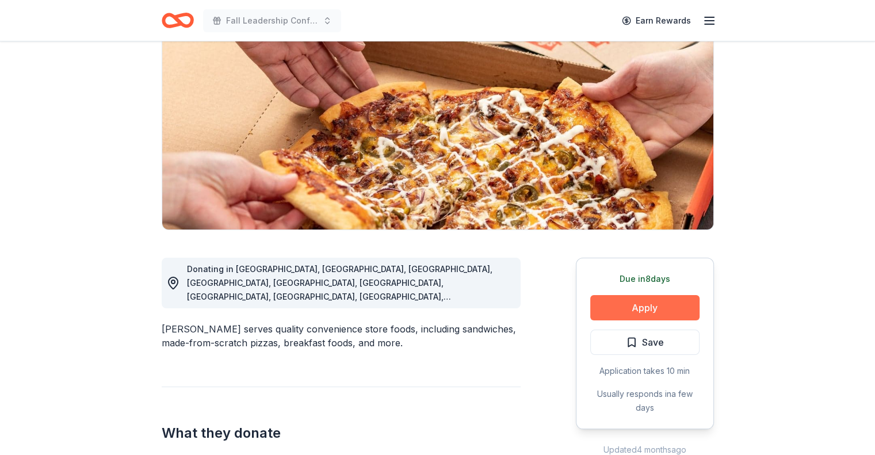
click at [656, 303] on button "Apply" at bounding box center [644, 307] width 109 height 25
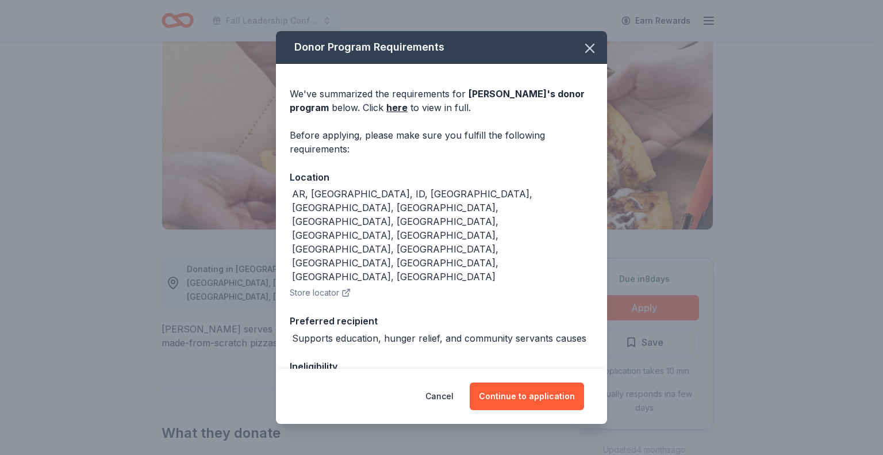
scroll to position [58, 0]
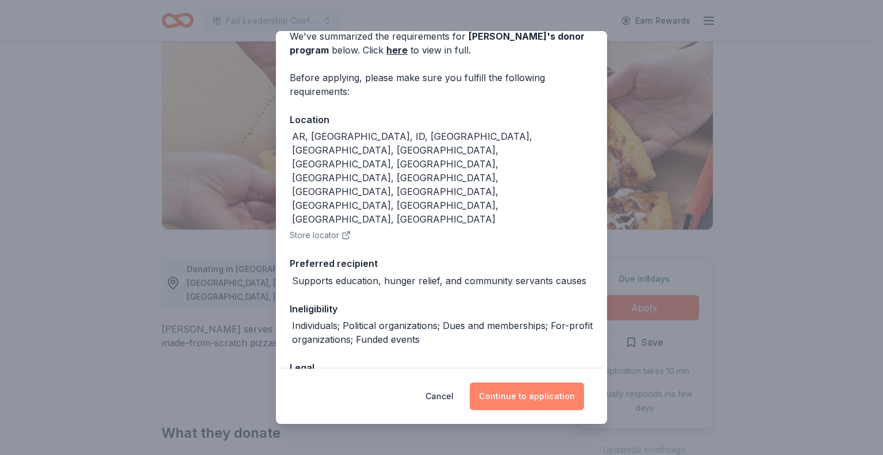
click at [530, 393] on button "Continue to application" at bounding box center [527, 396] width 114 height 28
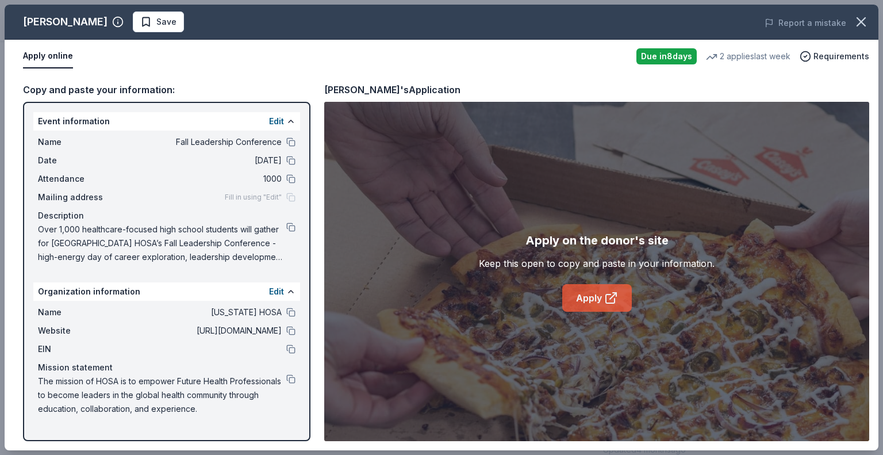
click at [585, 308] on link "Apply" at bounding box center [597, 298] width 70 height 28
drag, startPoint x: 36, startPoint y: 379, endPoint x: 199, endPoint y: 408, distance: 165.9
click at [199, 408] on div "Name Minnesota HOSA Website https://minnesotahosa.org/ EIN Mission statement Th…" at bounding box center [166, 361] width 267 height 120
click at [290, 377] on button at bounding box center [290, 378] width 9 height 9
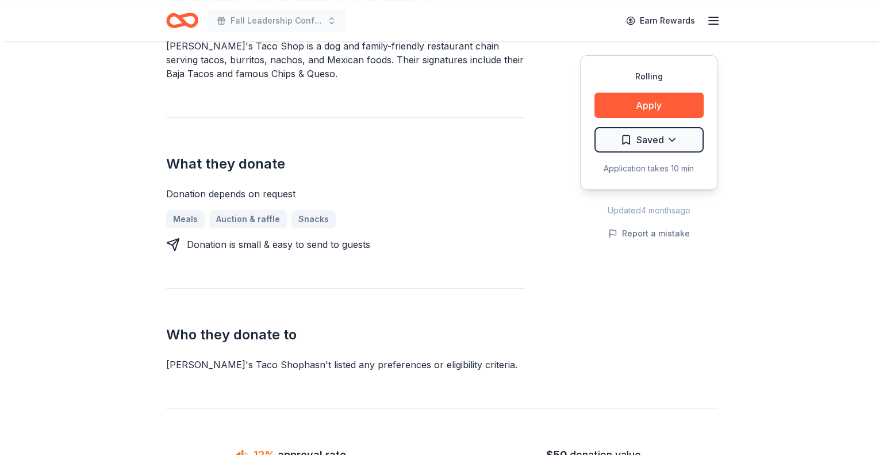
scroll to position [403, 0]
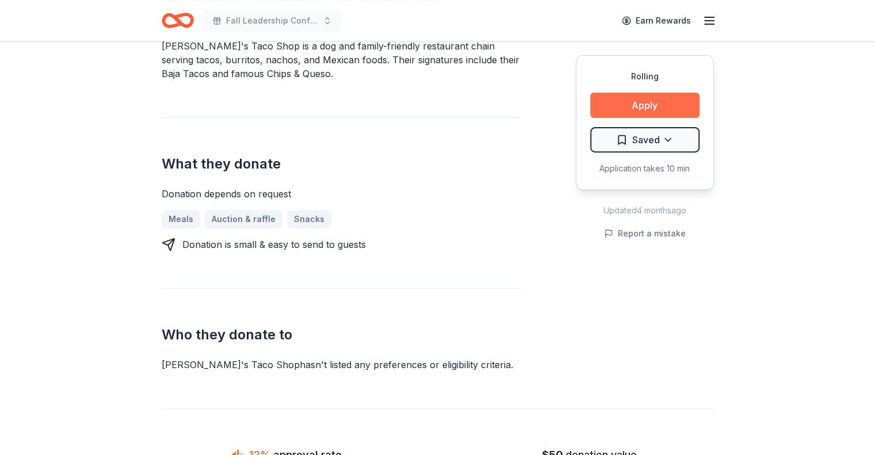
click at [610, 98] on button "Apply" at bounding box center [644, 105] width 109 height 25
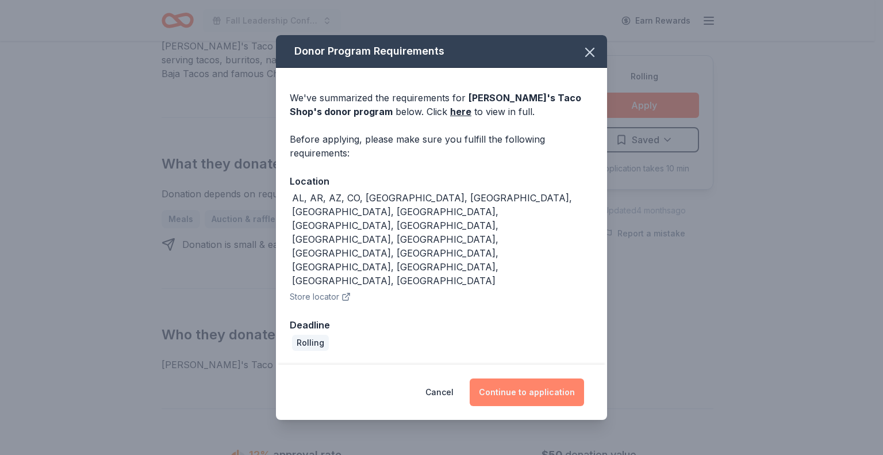
click at [530, 378] on button "Continue to application" at bounding box center [527, 392] width 114 height 28
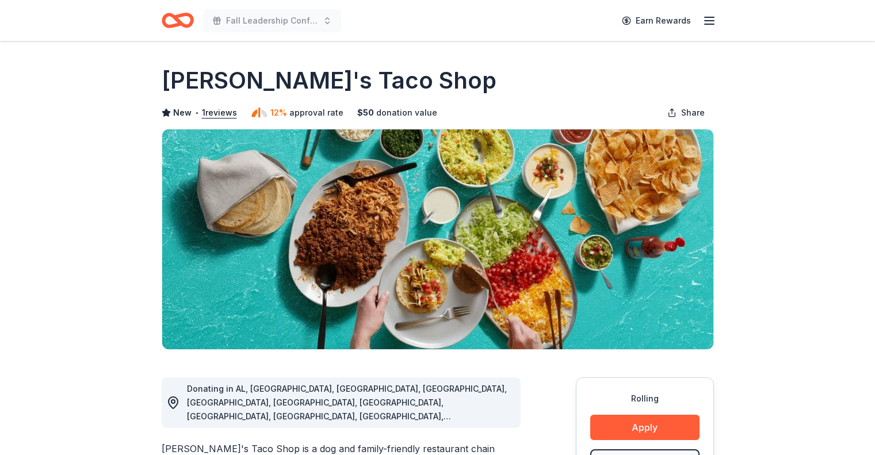
scroll to position [159, 0]
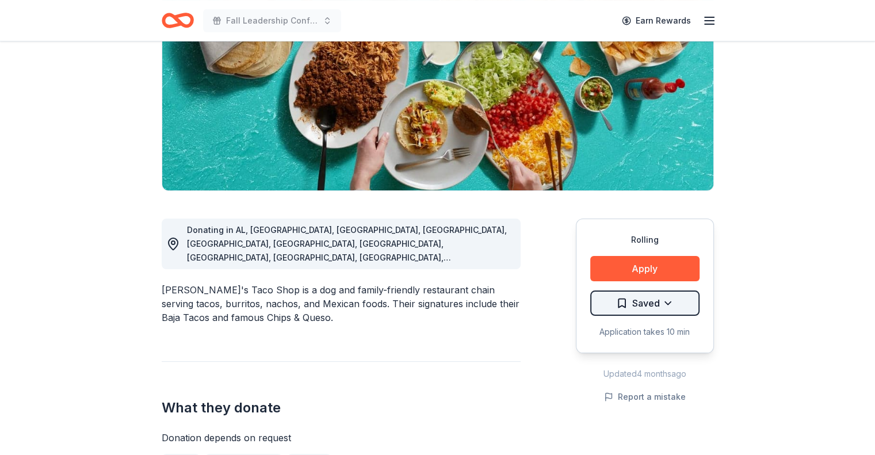
click at [672, 296] on html "Fall Leadership Conference Earn Rewards Rolling Share Fuzzy's Taco Shop New • 1…" at bounding box center [437, 68] width 875 height 455
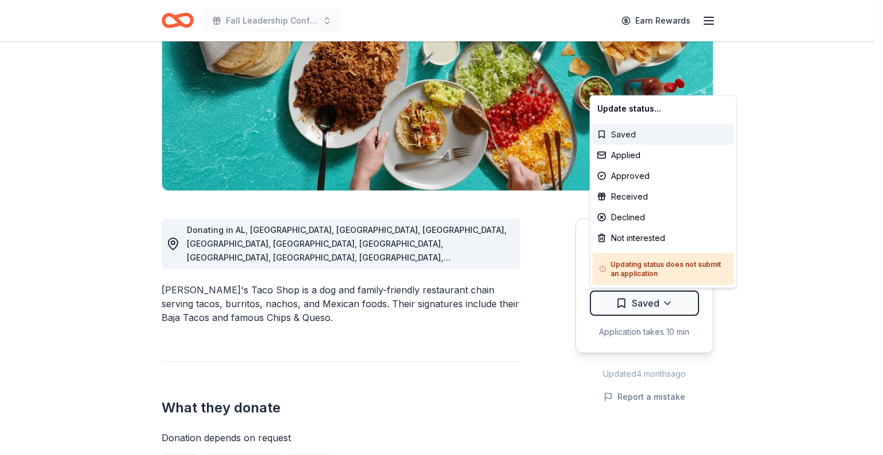
click at [629, 136] on div "Saved" at bounding box center [663, 134] width 141 height 21
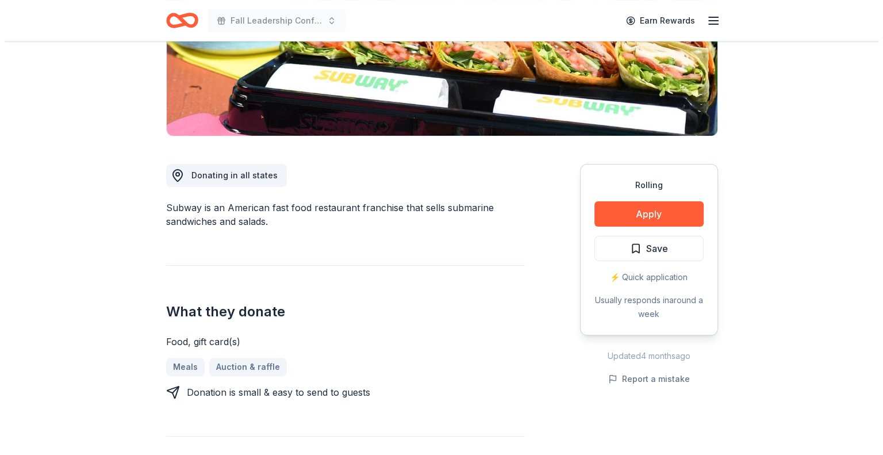
scroll to position [171, 0]
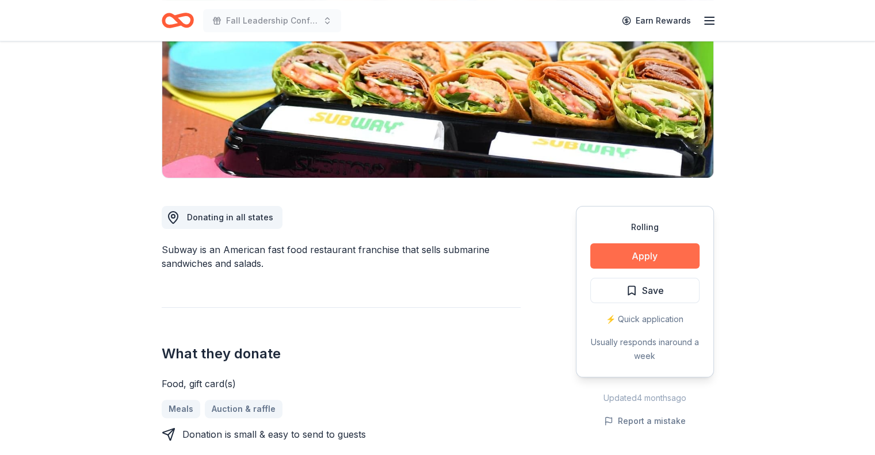
click at [650, 257] on button "Apply" at bounding box center [644, 255] width 109 height 25
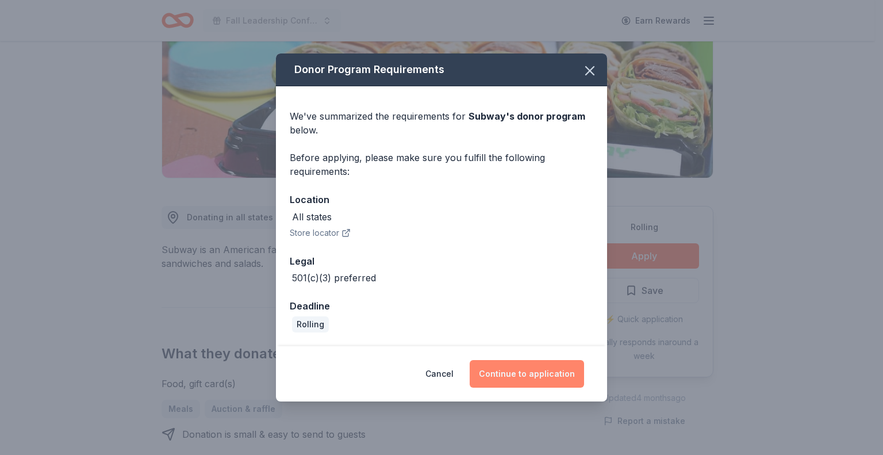
click at [527, 367] on button "Continue to application" at bounding box center [527, 374] width 114 height 28
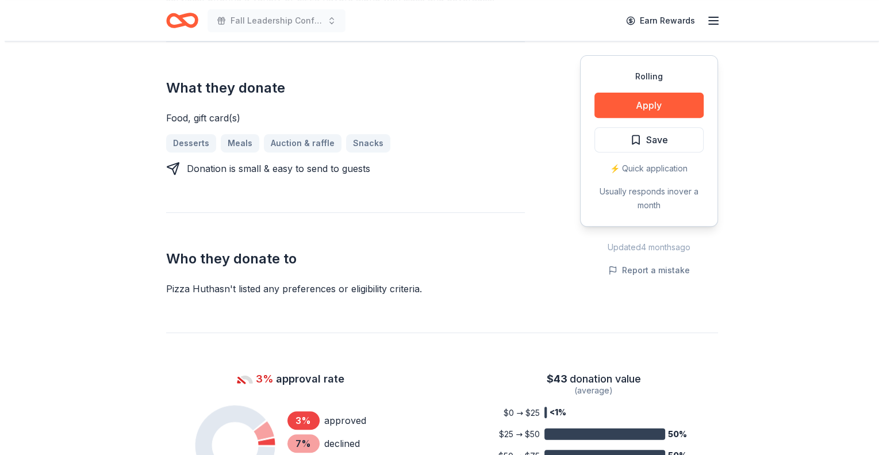
scroll to position [437, 0]
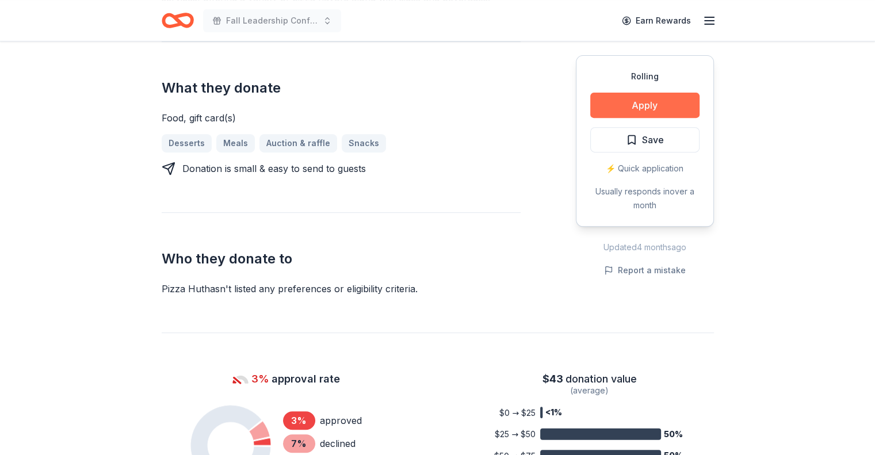
click at [629, 101] on button "Apply" at bounding box center [644, 105] width 109 height 25
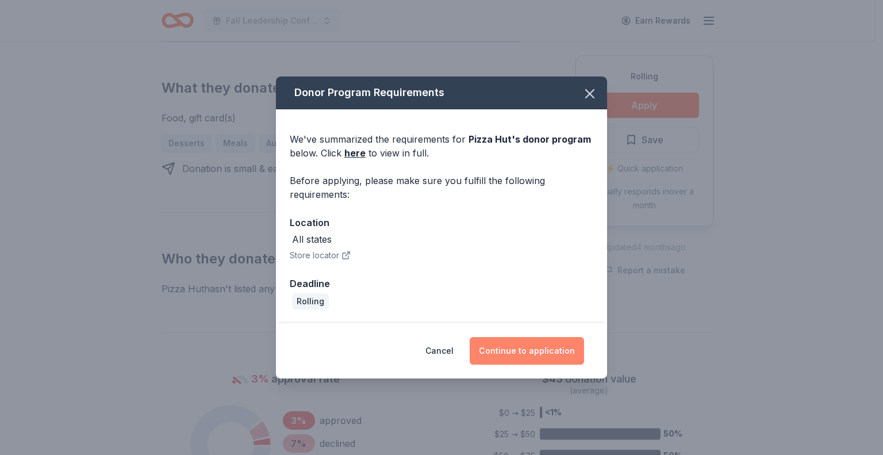
click at [533, 342] on button "Continue to application" at bounding box center [527, 351] width 114 height 28
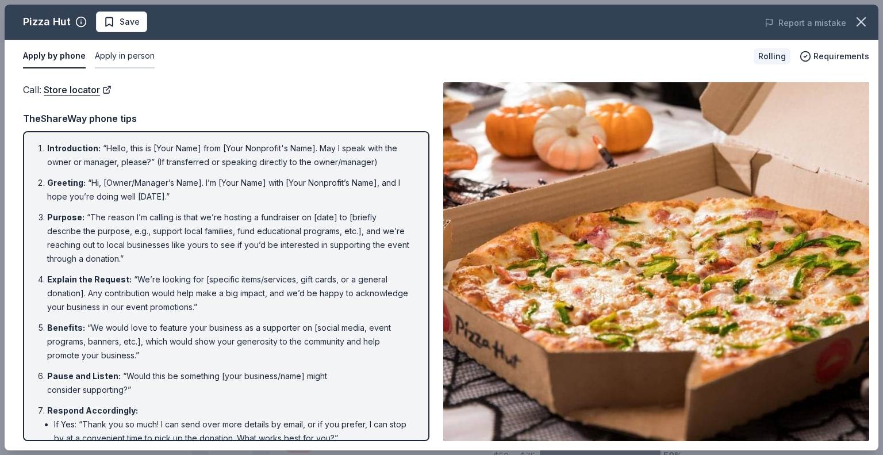
click at [120, 54] on button "Apply in person" at bounding box center [125, 56] width 60 height 24
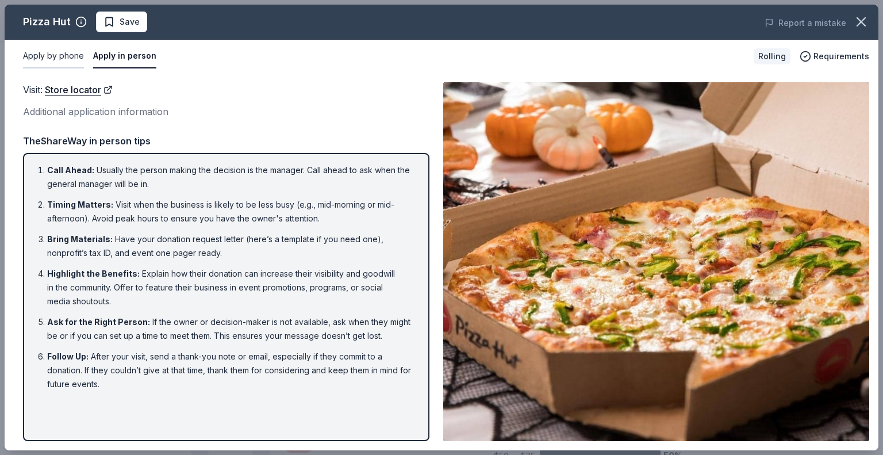
click at [60, 52] on button "Apply by phone" at bounding box center [53, 56] width 61 height 24
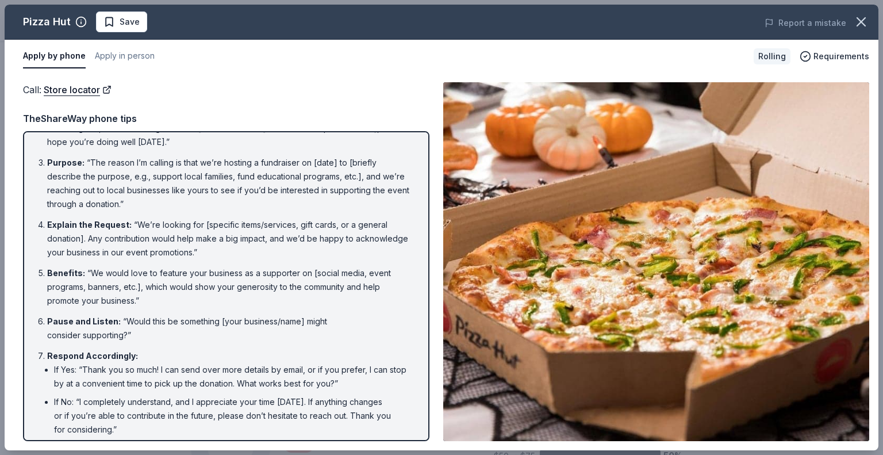
scroll to position [51, 0]
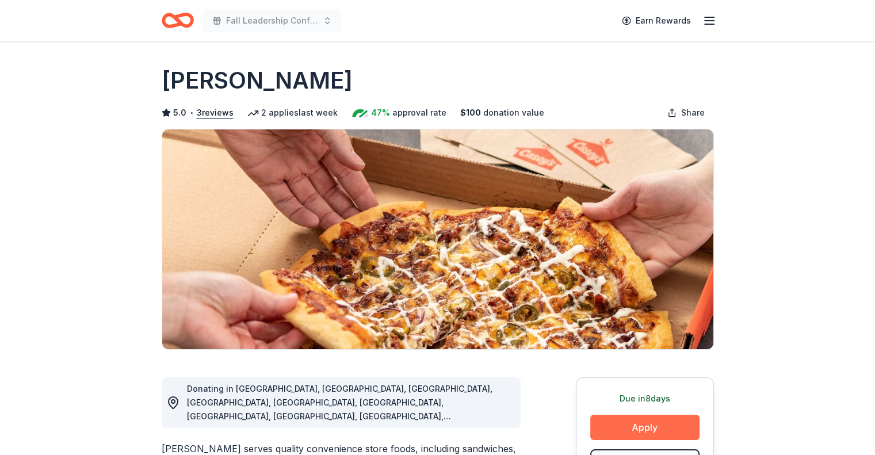
click at [654, 419] on button "Apply" at bounding box center [644, 427] width 109 height 25
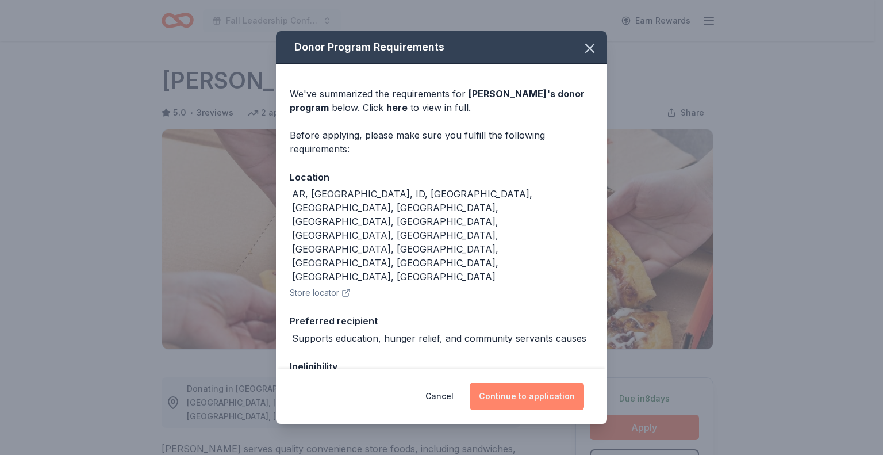
click at [552, 402] on button "Continue to application" at bounding box center [527, 396] width 114 height 28
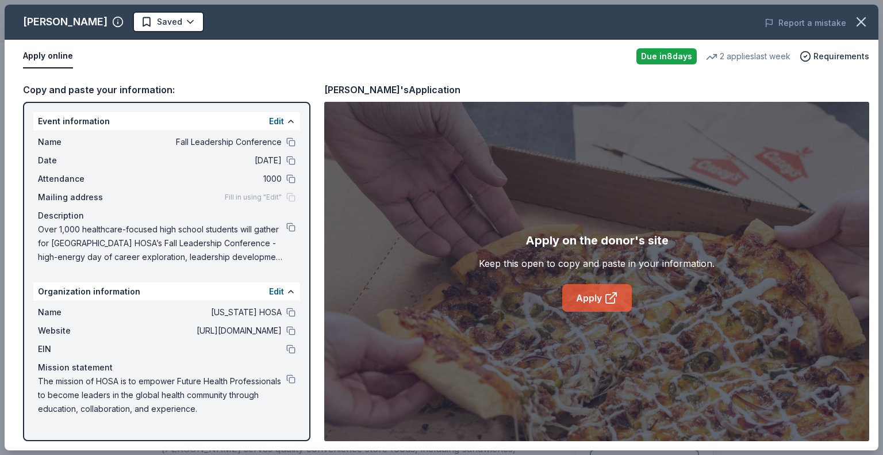
click at [589, 298] on link "Apply" at bounding box center [597, 298] width 70 height 28
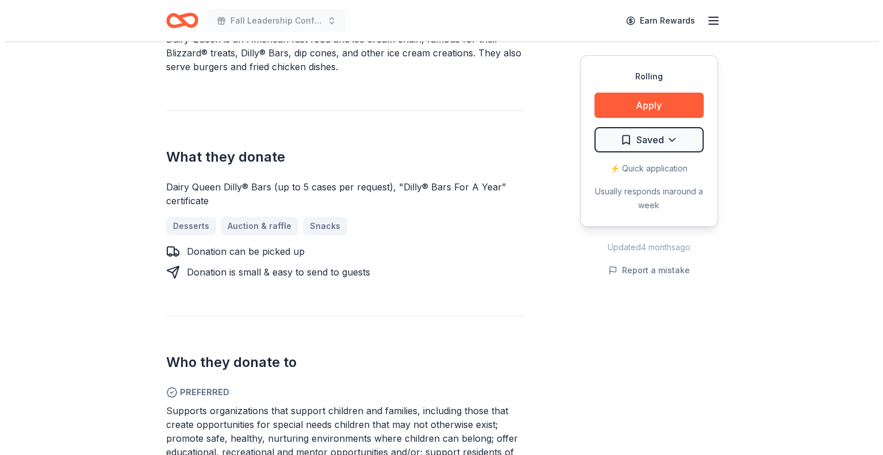
scroll to position [381, 0]
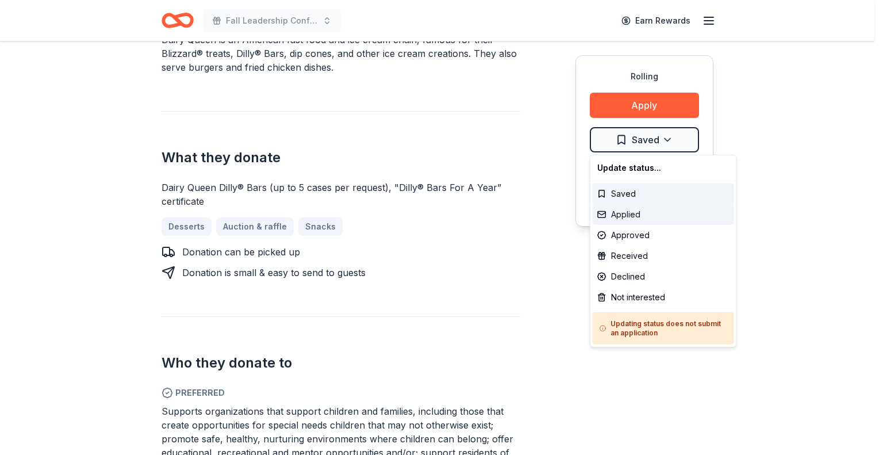
click at [634, 216] on div "Applied" at bounding box center [663, 214] width 141 height 21
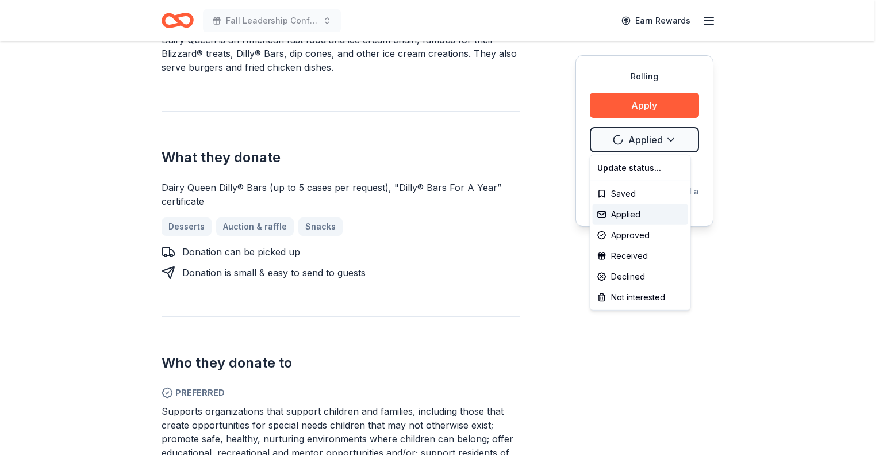
scroll to position [0, 0]
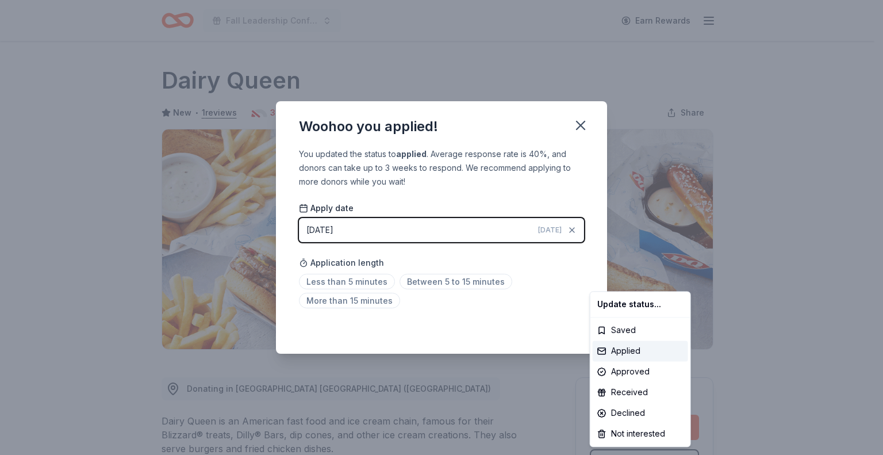
click at [421, 284] on html "Fall Leadership Conference Earn Rewards Rolling Share Dairy Queen New • 1 revie…" at bounding box center [441, 227] width 883 height 455
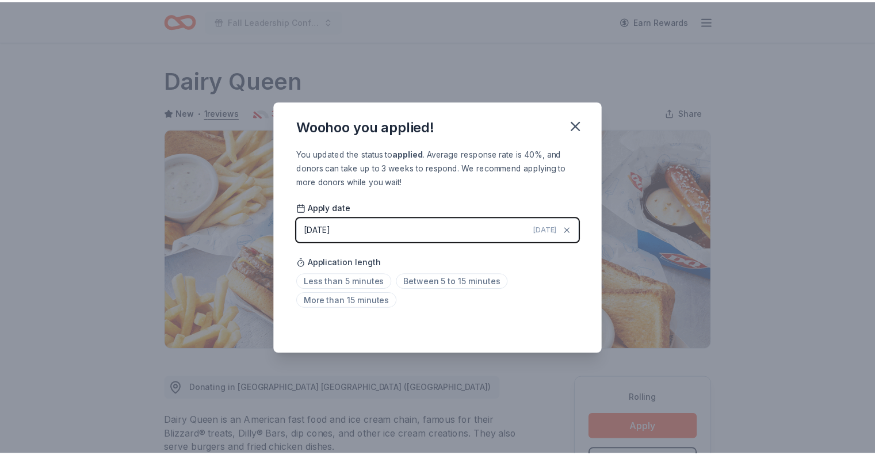
scroll to position [19, 0]
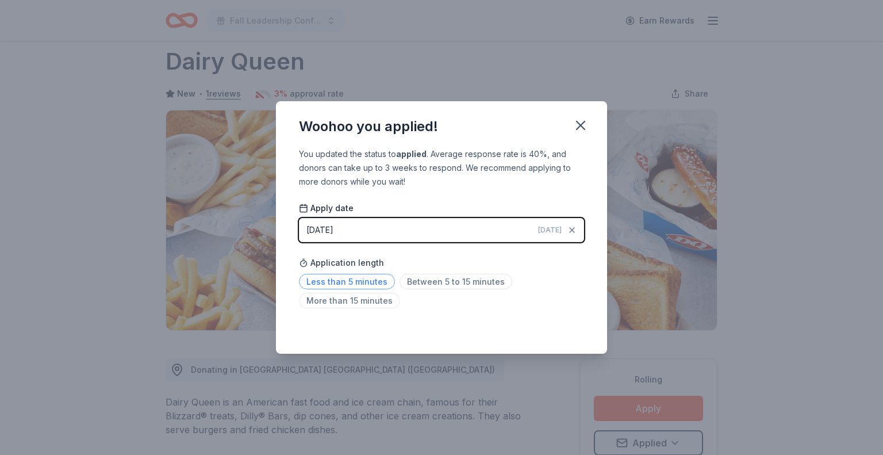
click at [374, 282] on span "Less than 5 minutes" at bounding box center [347, 282] width 96 height 16
click at [577, 126] on icon "button" at bounding box center [581, 125] width 16 height 16
